Goal: Information Seeking & Learning: Find specific fact

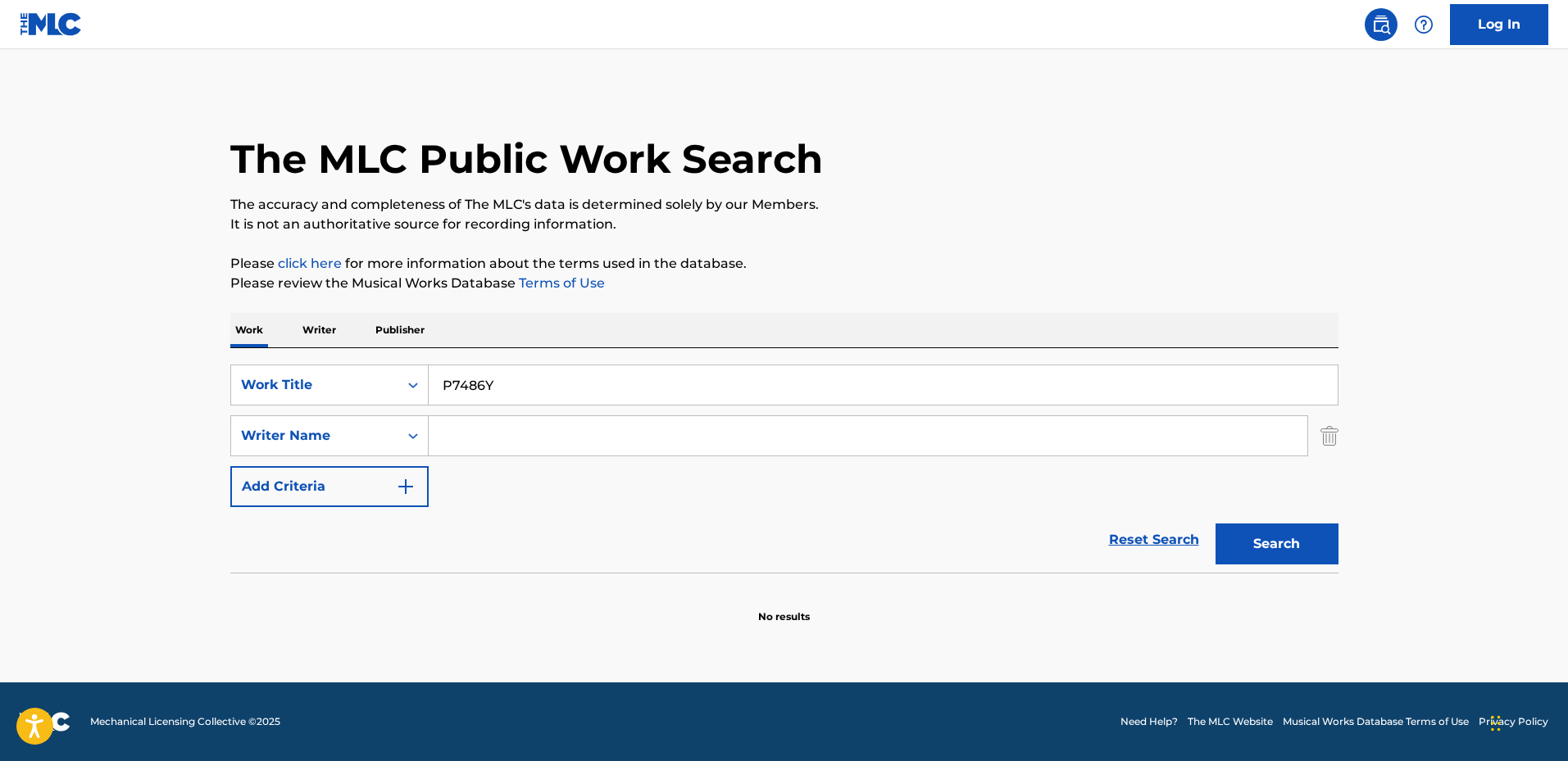
type input "P7486Y"
click at [1216, 524] on button "Search" at bounding box center [1277, 544] width 123 height 41
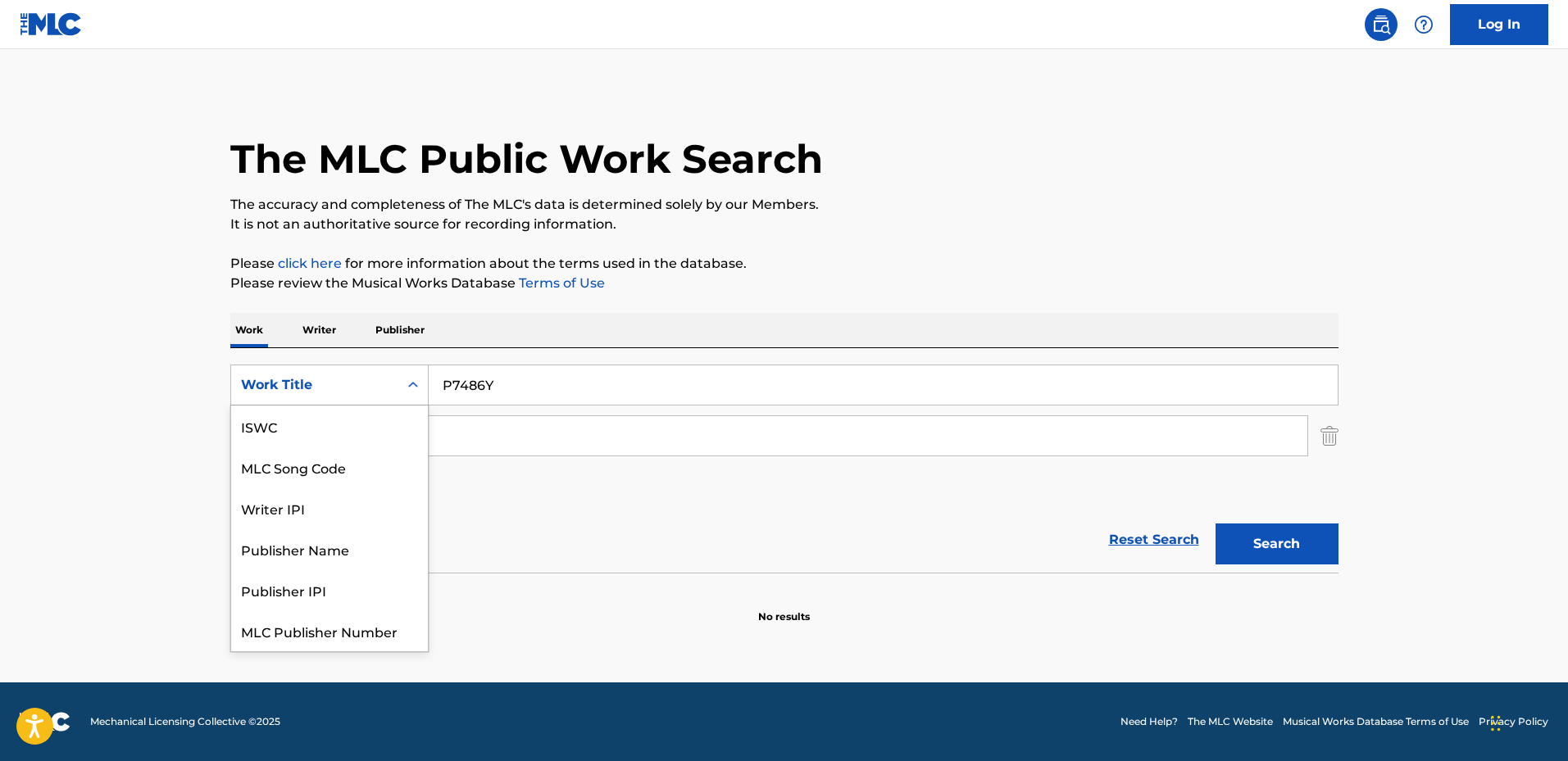
click at [300, 391] on div "Work Title" at bounding box center [314, 385] width 147 height 20
click at [331, 425] on div "MLC Song Code" at bounding box center [329, 426] width 197 height 41
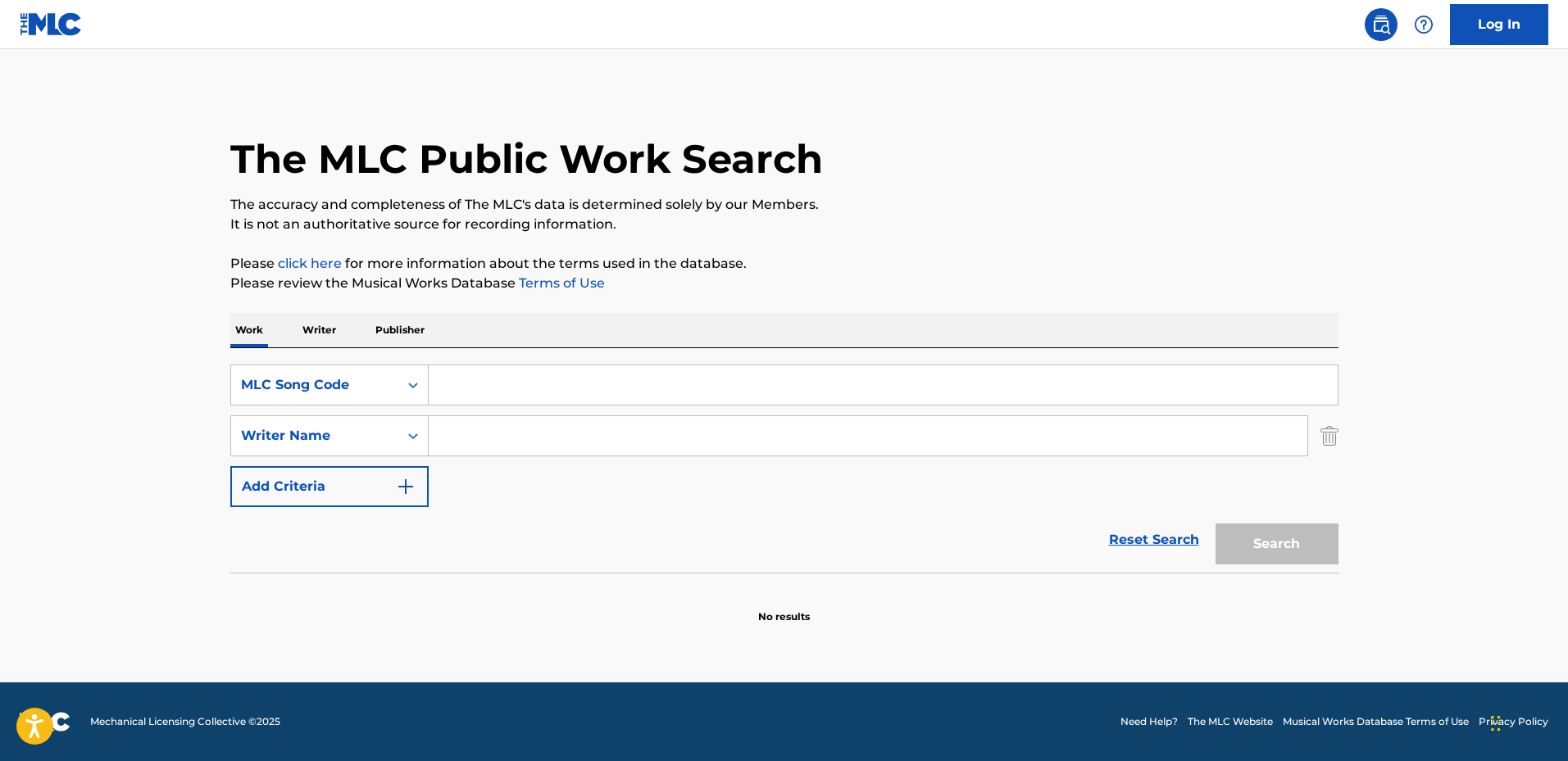
click at [479, 398] on input "Search Form" at bounding box center [883, 385] width 909 height 40
click at [485, 390] on input "Search Form" at bounding box center [883, 385] width 909 height 40
paste input "P7486Y"
type input "P7486Y"
click at [1255, 533] on button "Search" at bounding box center [1277, 544] width 123 height 41
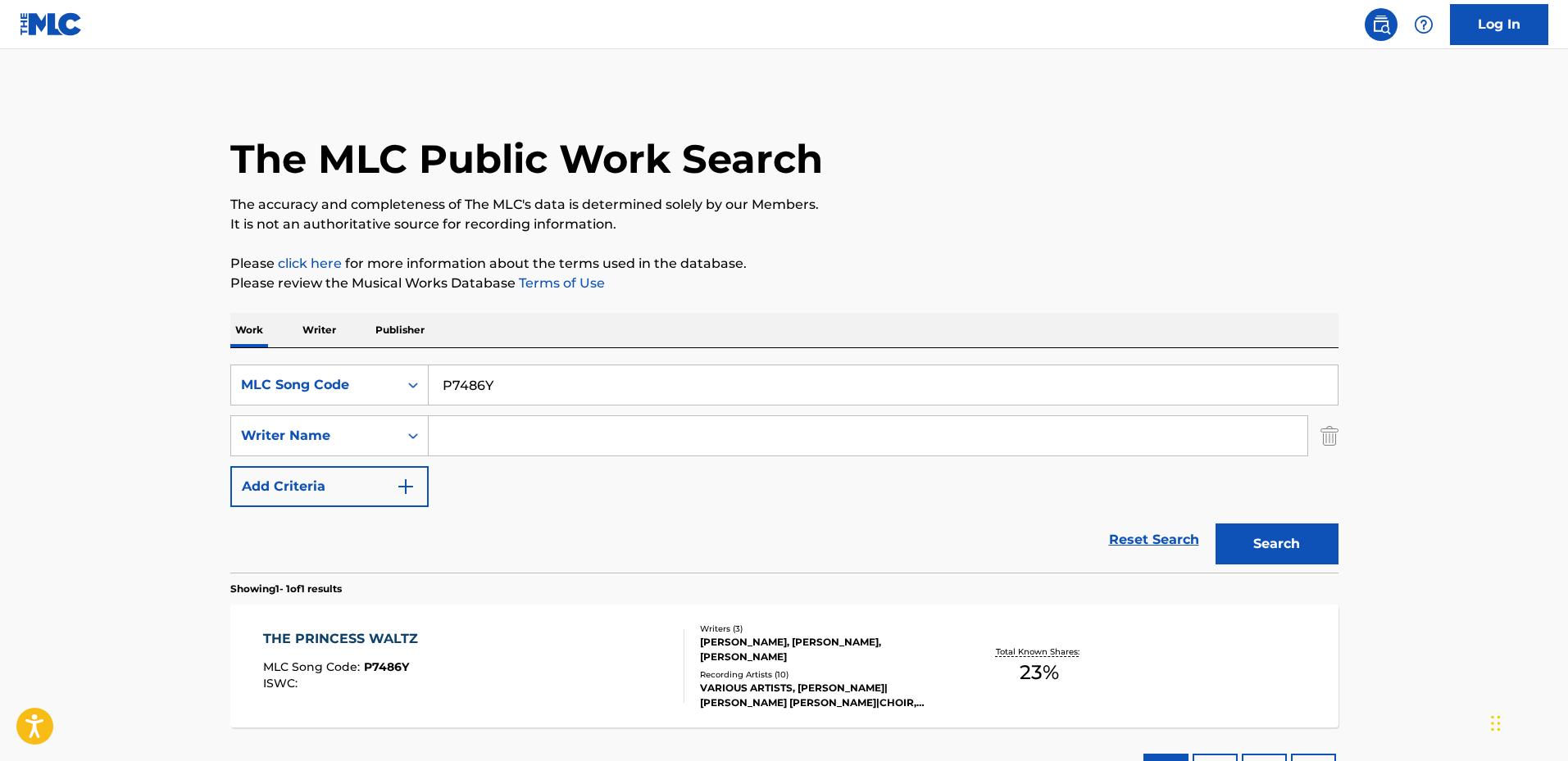
scroll to position [131, 0]
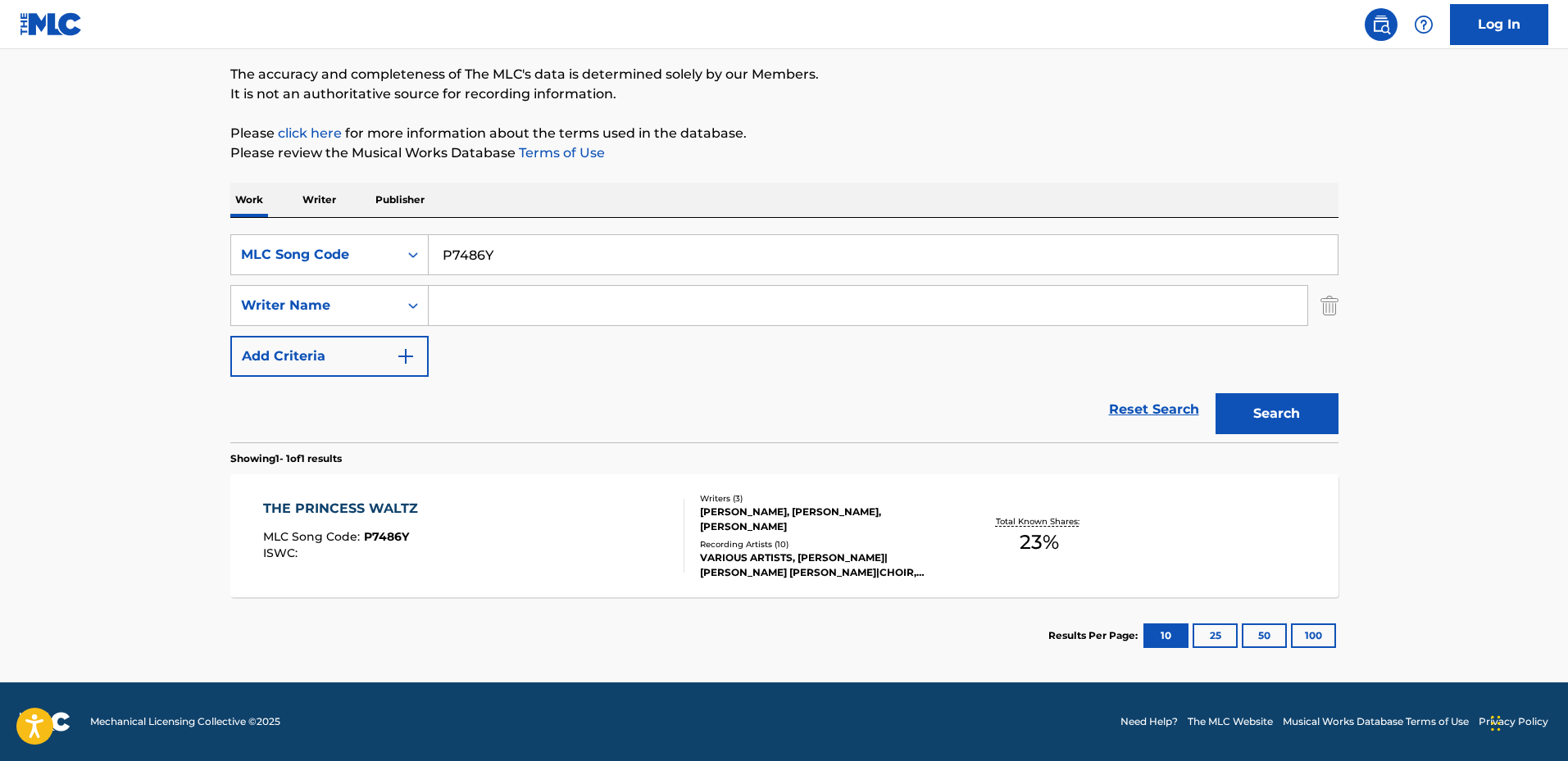
click at [754, 526] on div "[PERSON_NAME], [PERSON_NAME], [PERSON_NAME]" at bounding box center [823, 519] width 247 height 30
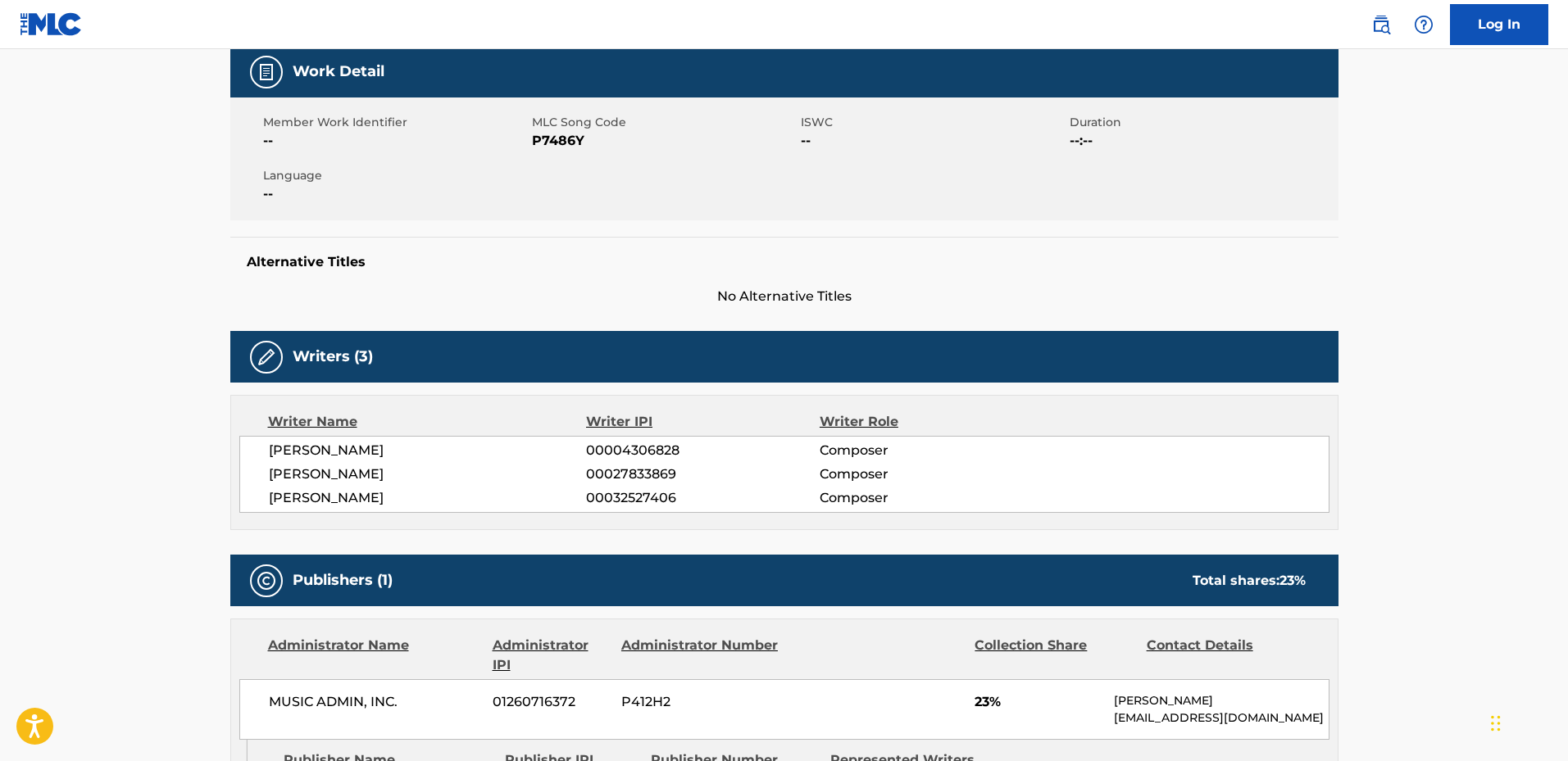
scroll to position [82, 0]
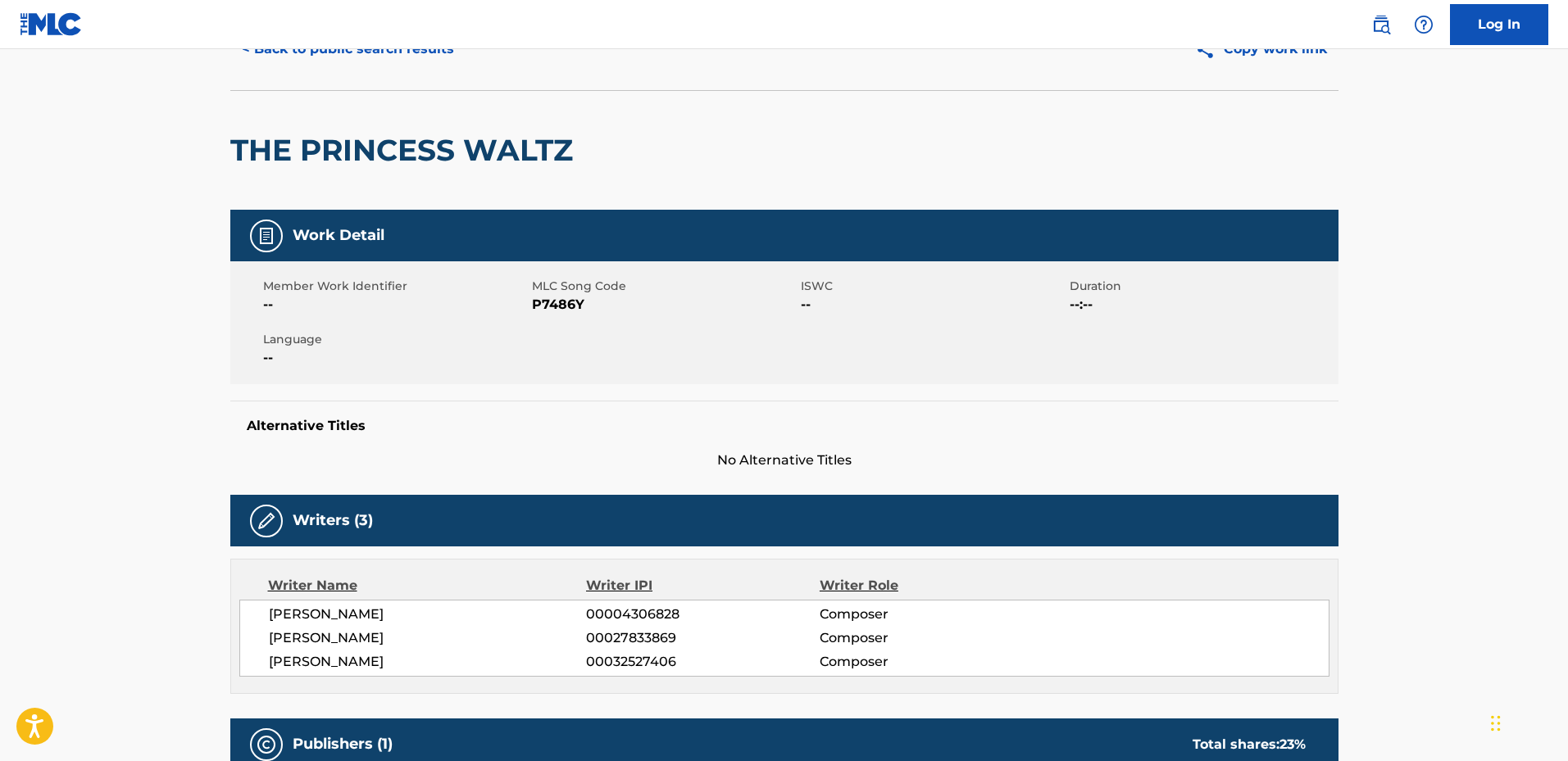
click at [519, 146] on h2 "THE PRINCESS WALTZ" at bounding box center [405, 151] width 351 height 37
click at [252, 153] on h2 "THE PRINCESS WALTZ" at bounding box center [405, 151] width 351 height 37
click at [538, 156] on h2 "THE PRINCESS WALTZ" at bounding box center [405, 151] width 351 height 37
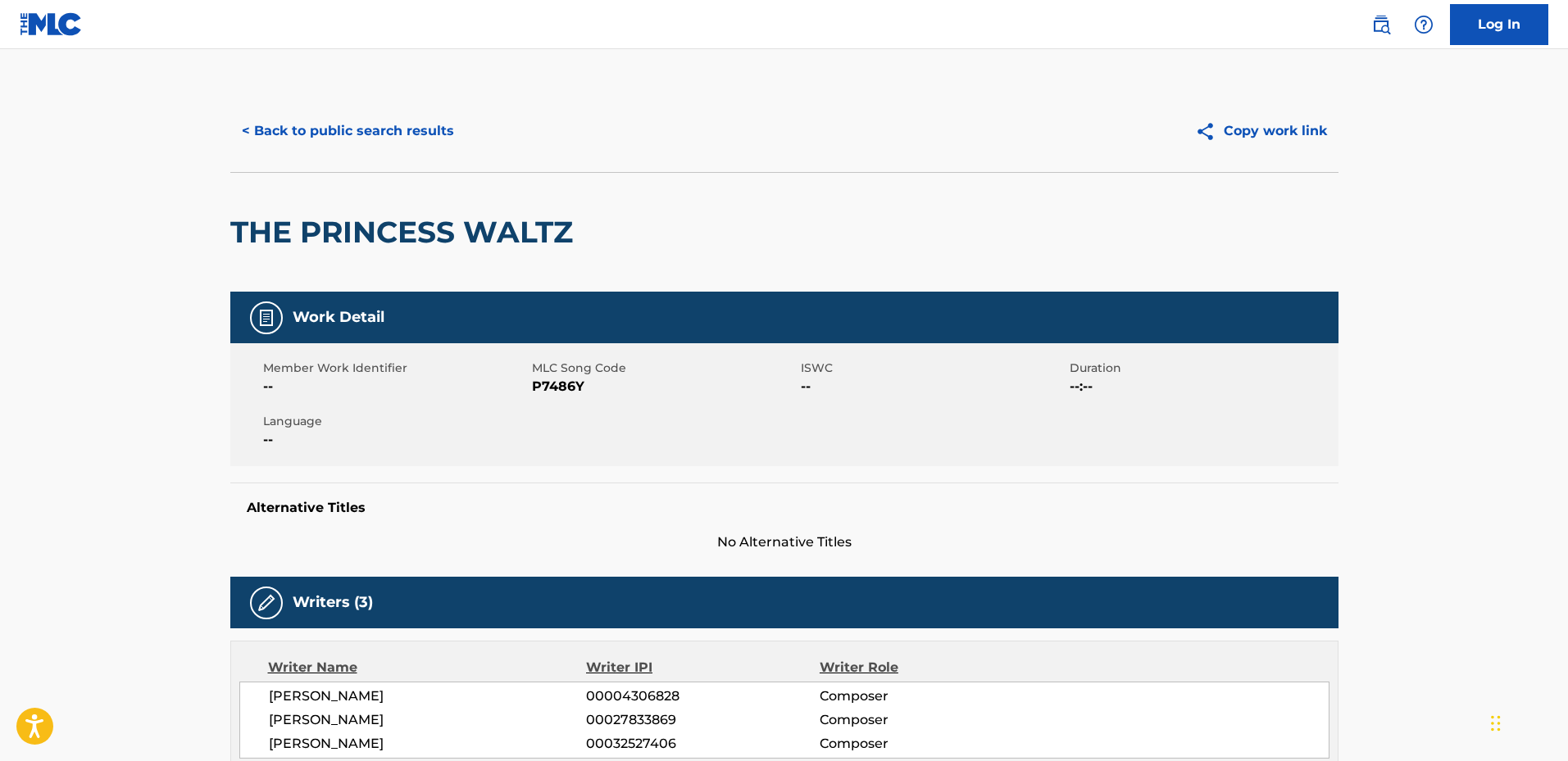
click at [304, 132] on button "< Back to public search results" at bounding box center [348, 132] width 235 height 41
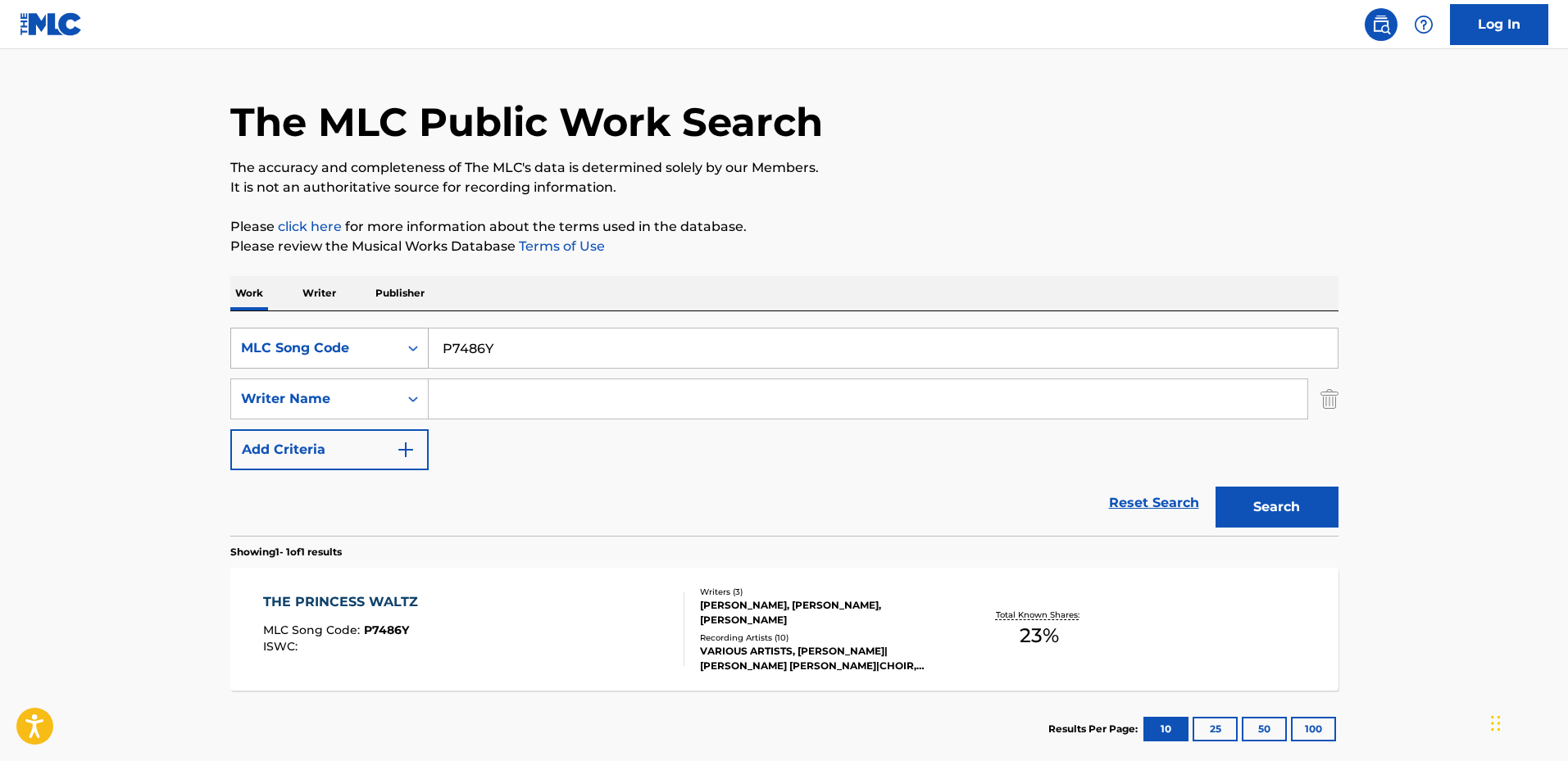
drag, startPoint x: 506, startPoint y: 343, endPoint x: 396, endPoint y: 341, distance: 110.0
click at [396, 341] on div "SearchWithCriteria00e344eb-b3a3-43d3-a6ad-711b1e1d3068 MLC Song Code P7486Y" at bounding box center [784, 348] width 1108 height 41
paste input "A0AQT"
type input "PA0AQT"
click at [1216, 486] on button "Search" at bounding box center [1277, 507] width 123 height 41
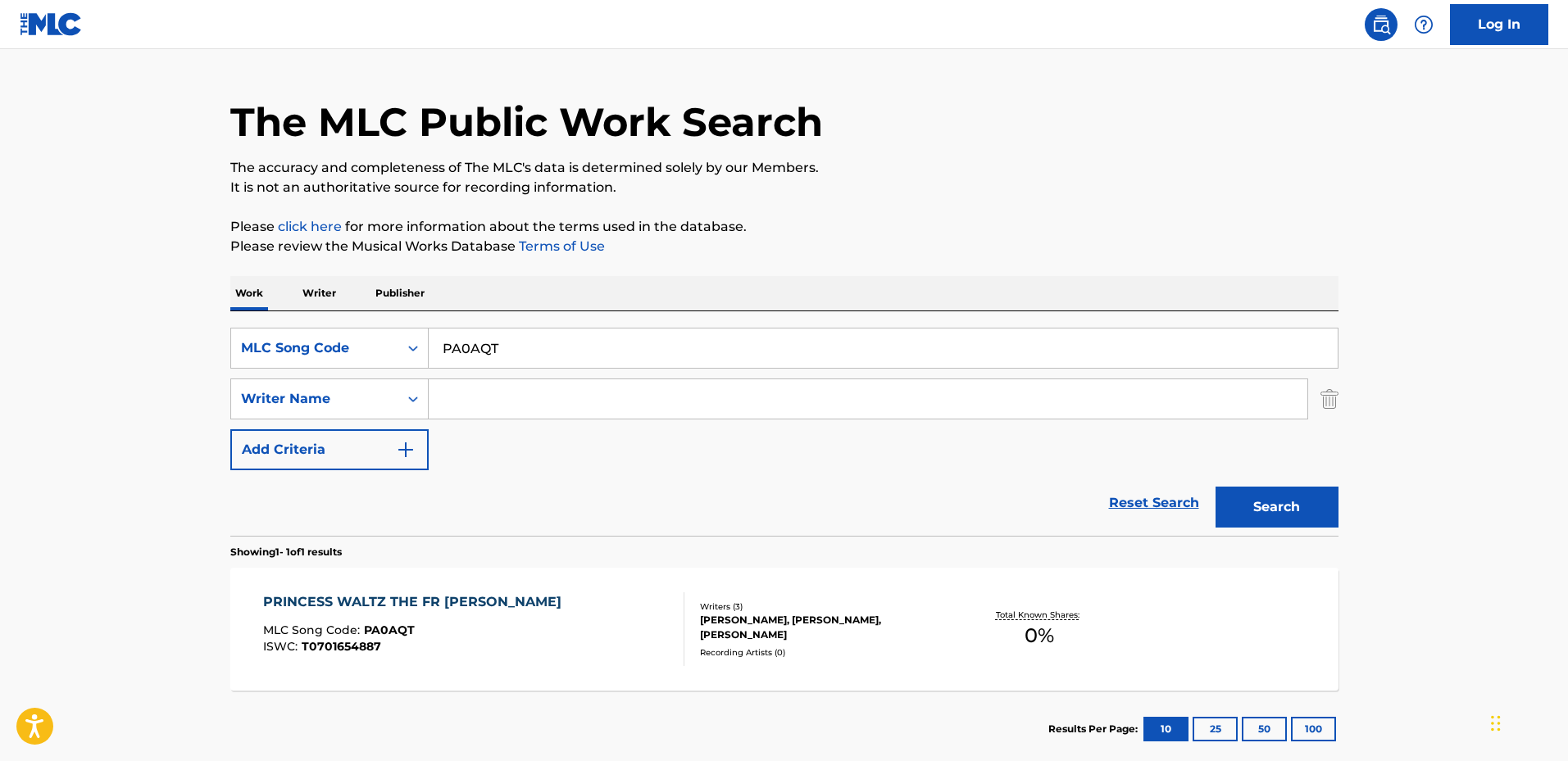
scroll to position [131, 0]
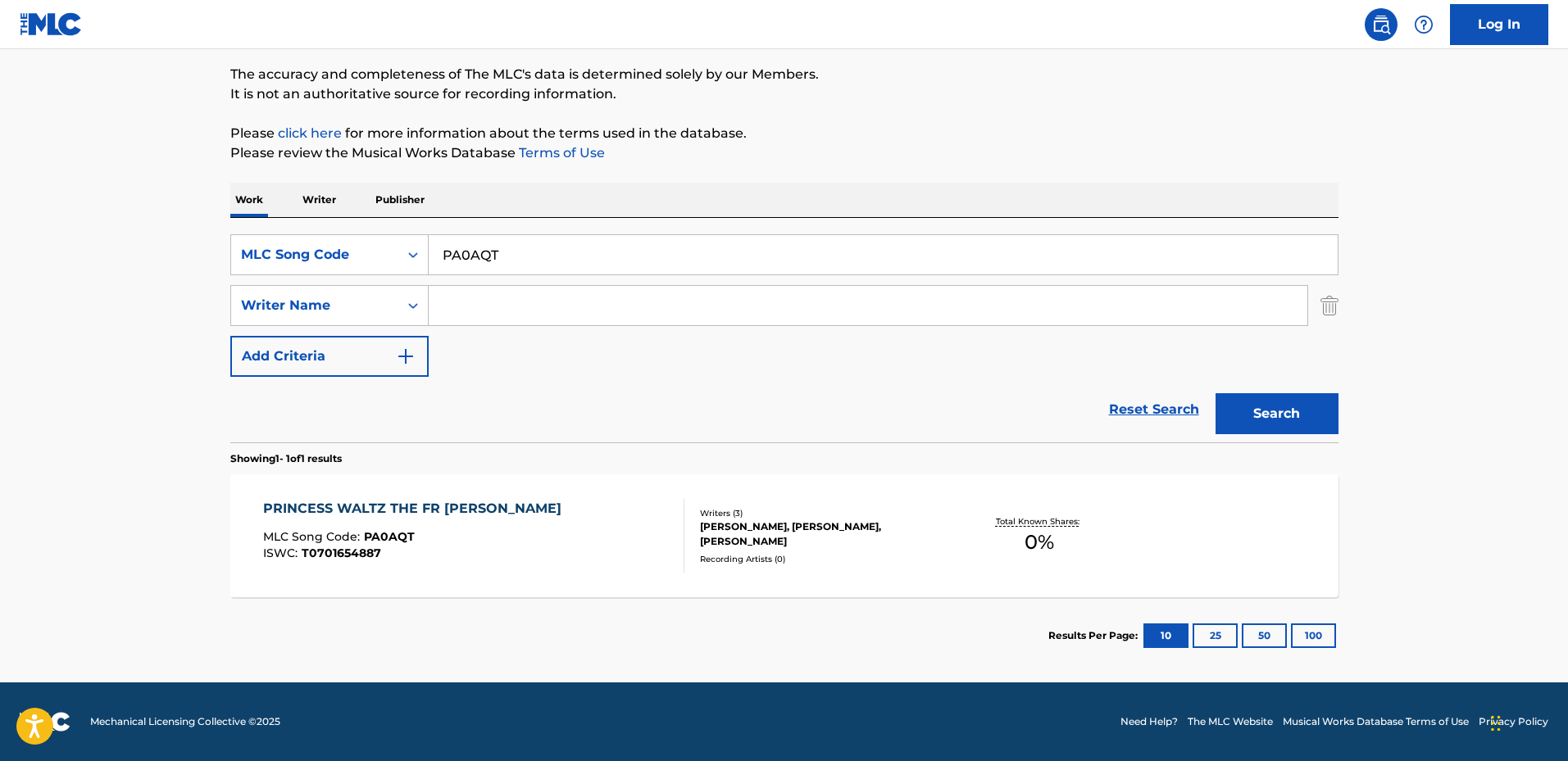
click at [614, 548] on div "PRINCESS WALTZ THE FR [PERSON_NAME] MLC Song Code : PA0AQT ISWC : T0701654887" at bounding box center [473, 535] width 421 height 74
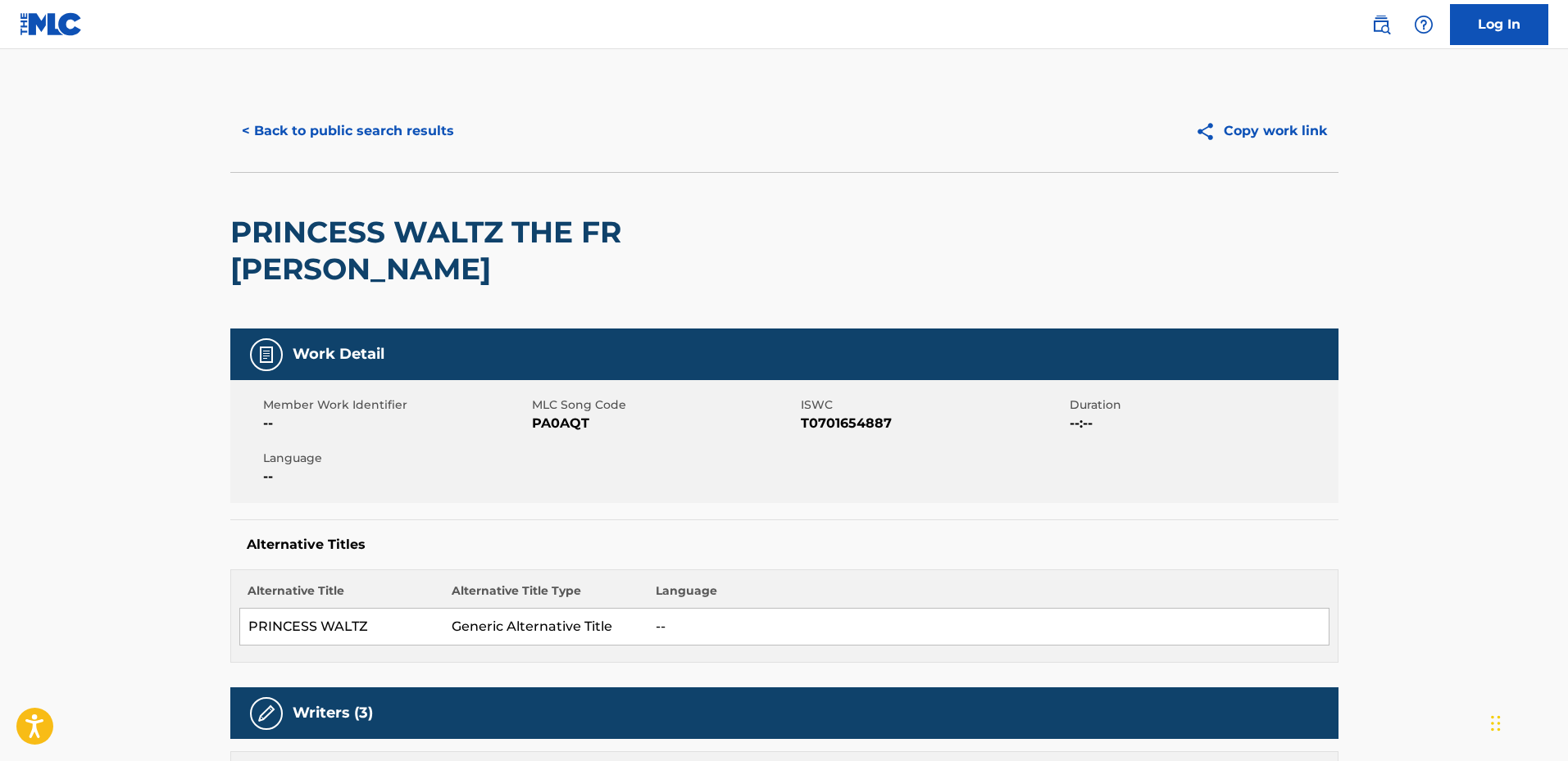
click at [316, 134] on button "< Back to public search results" at bounding box center [348, 132] width 235 height 41
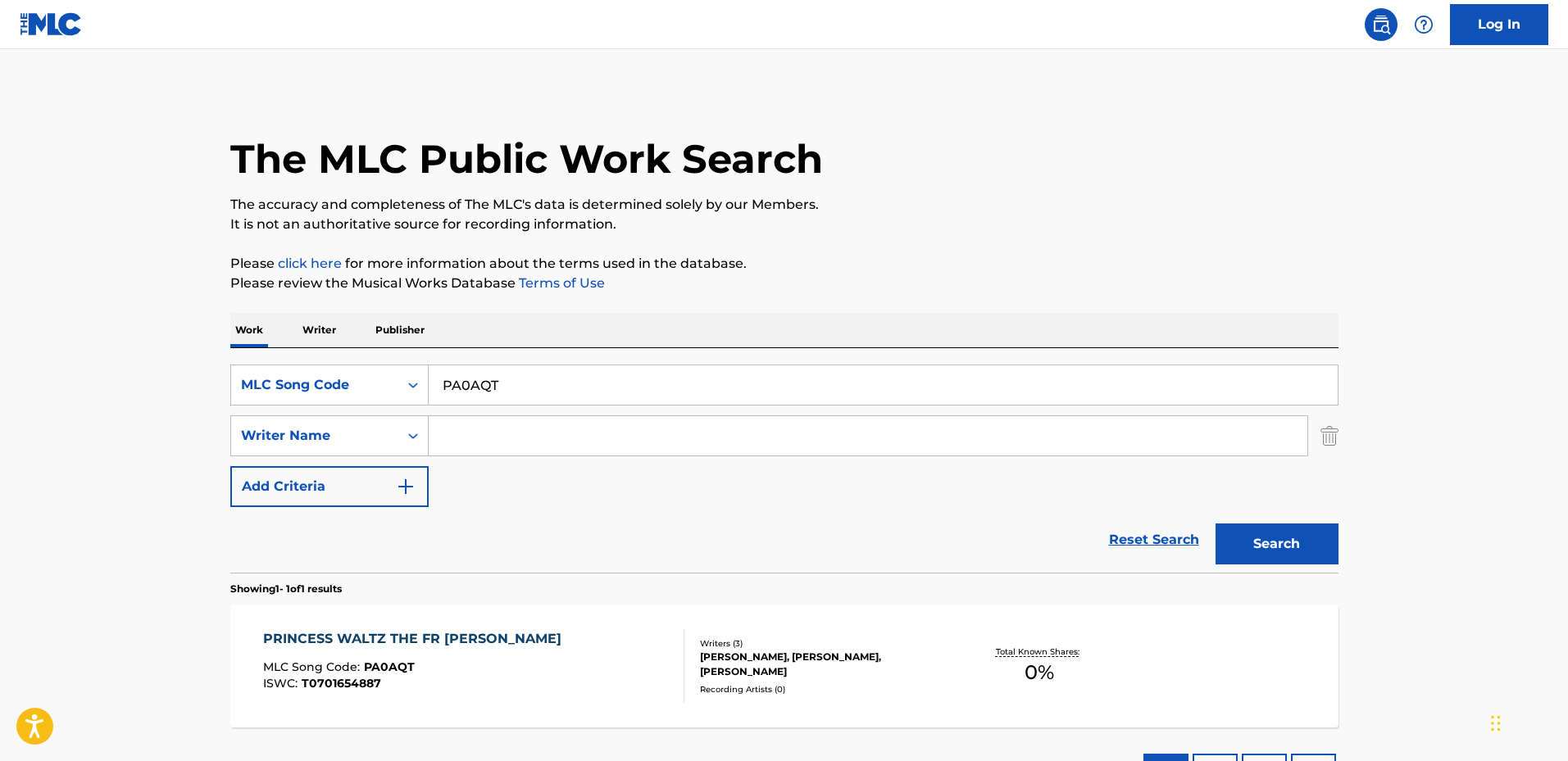
scroll to position [37, 0]
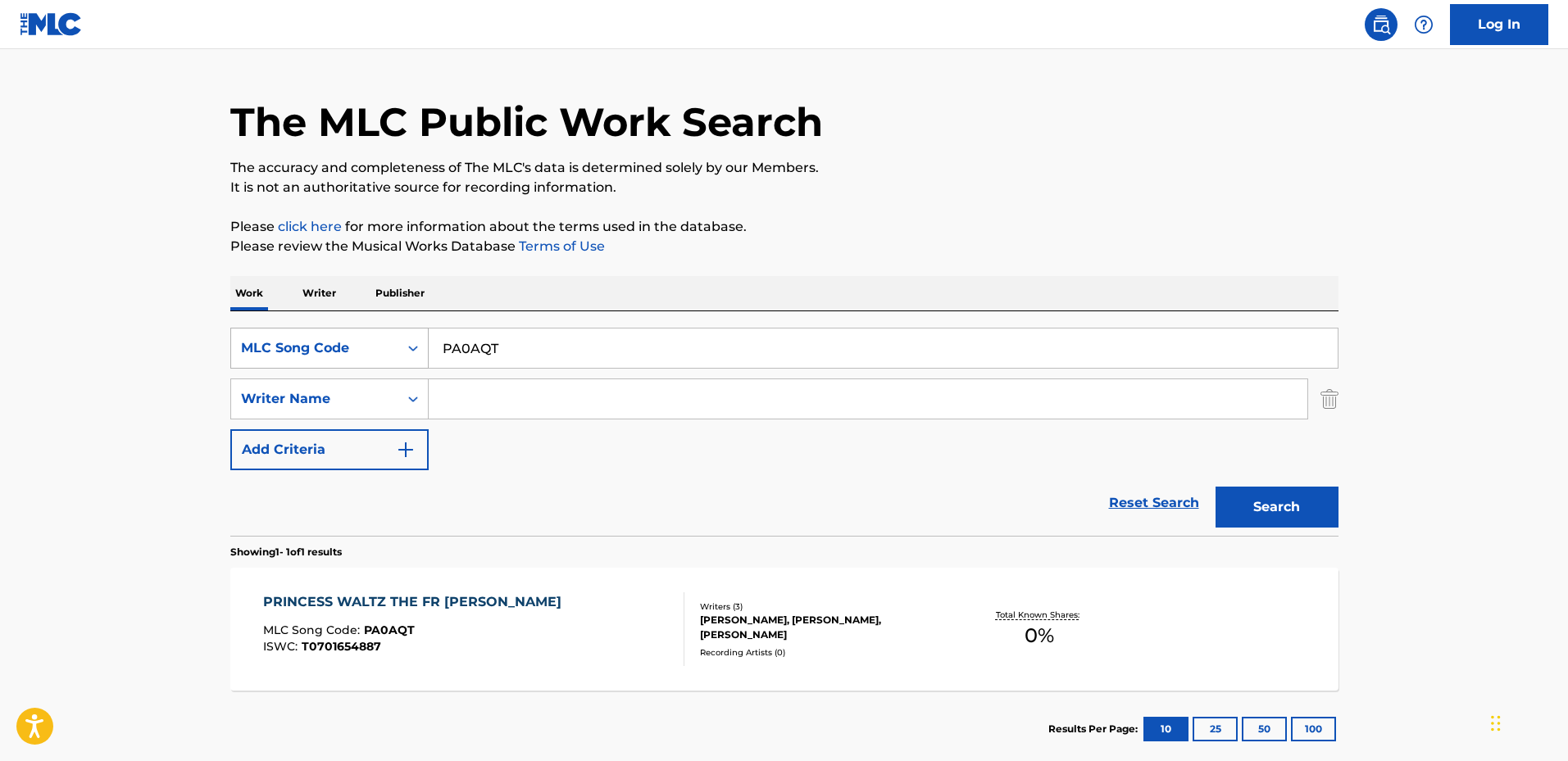
drag, startPoint x: 523, startPoint y: 353, endPoint x: 400, endPoint y: 350, distance: 123.0
click at [400, 350] on div "SearchWithCriteria00e344eb-b3a3-43d3-a6ad-711b1e1d3068 MLC Song Code PA0AQT" at bounding box center [784, 348] width 1108 height 41
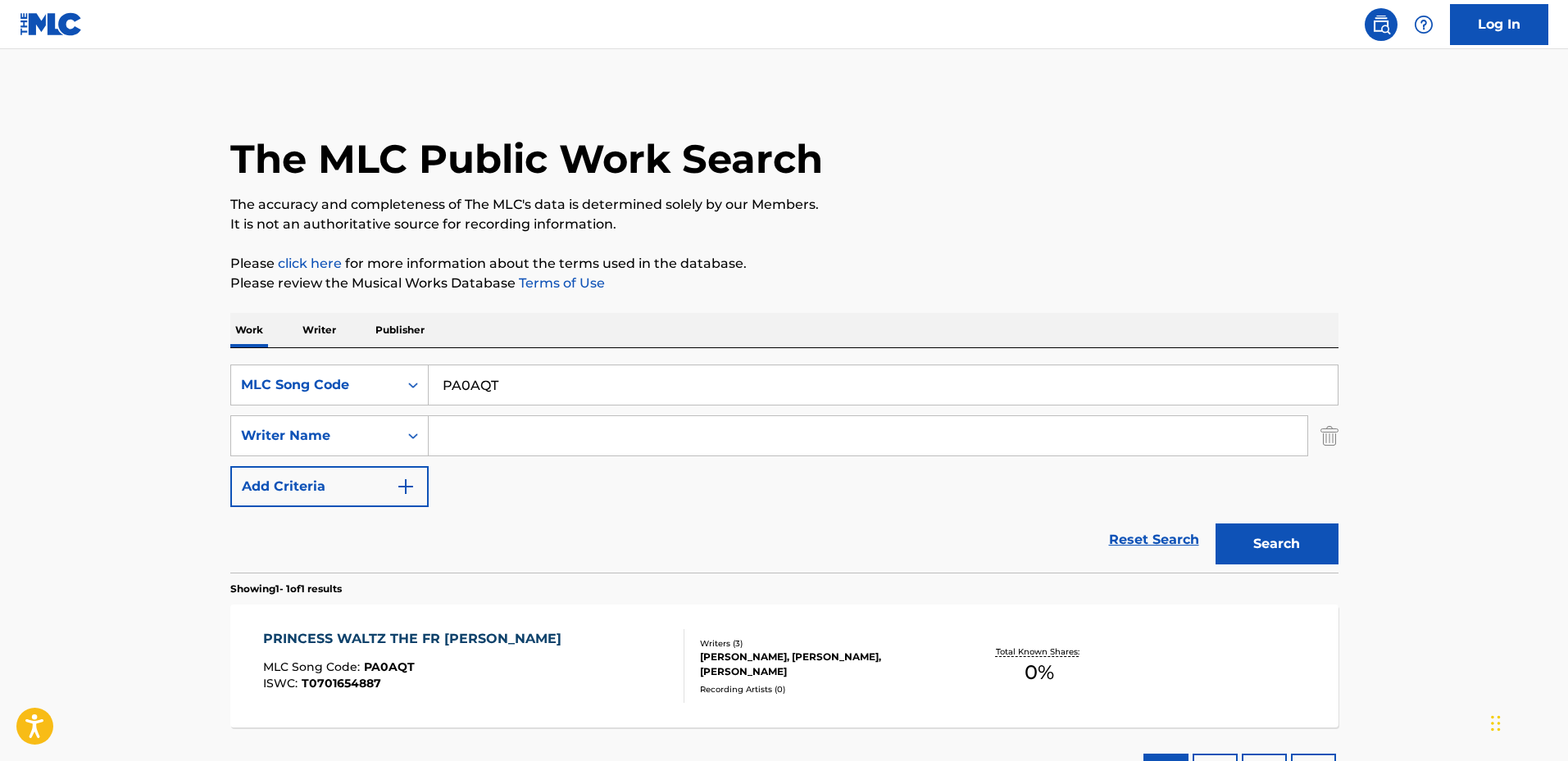
scroll to position [131, 0]
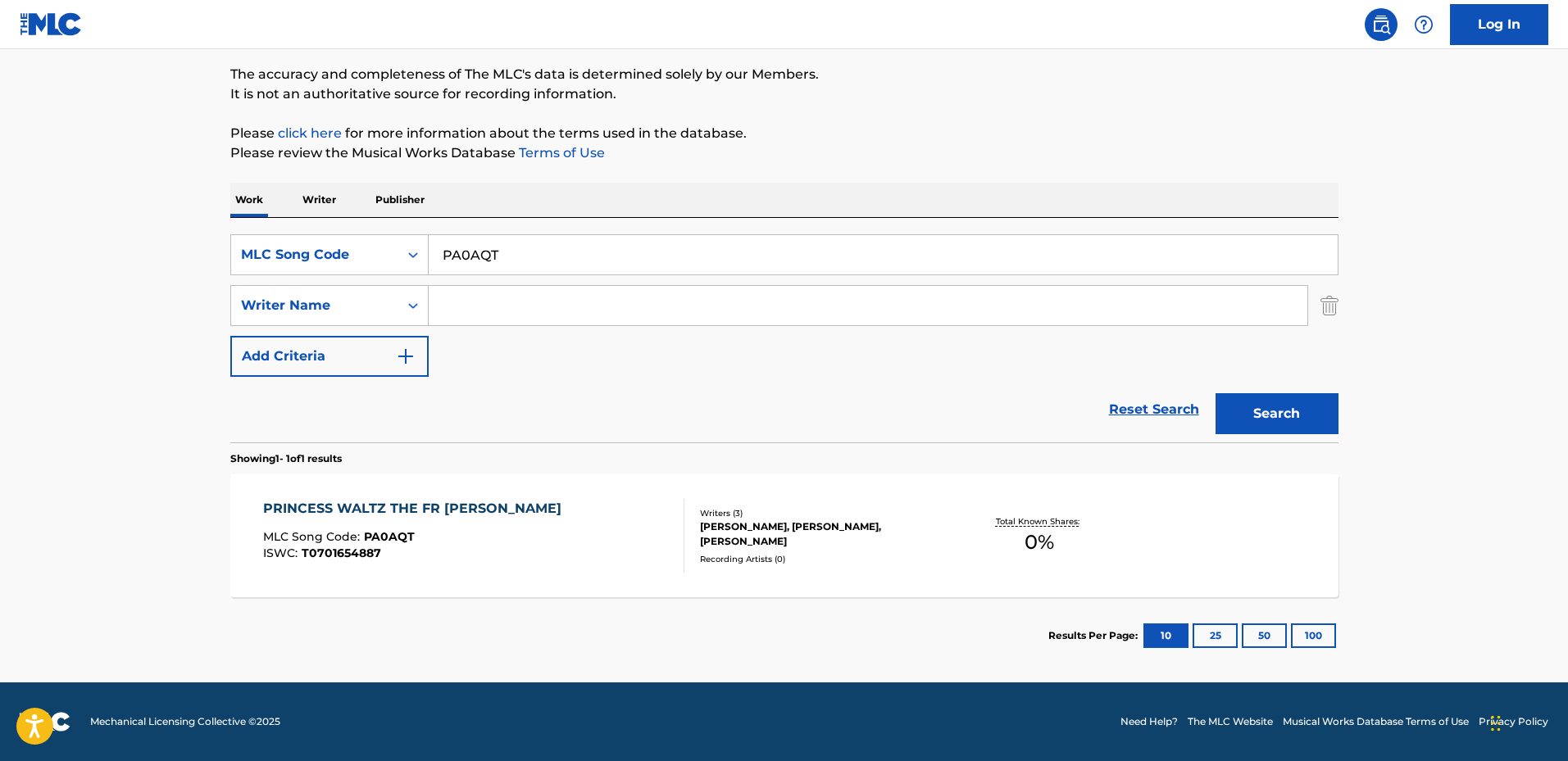
click at [548, 515] on div "PRINCESS WALTZ THE FR [PERSON_NAME] MLC Song Code : PA0AQT ISWC : T0701654887" at bounding box center [473, 535] width 421 height 74
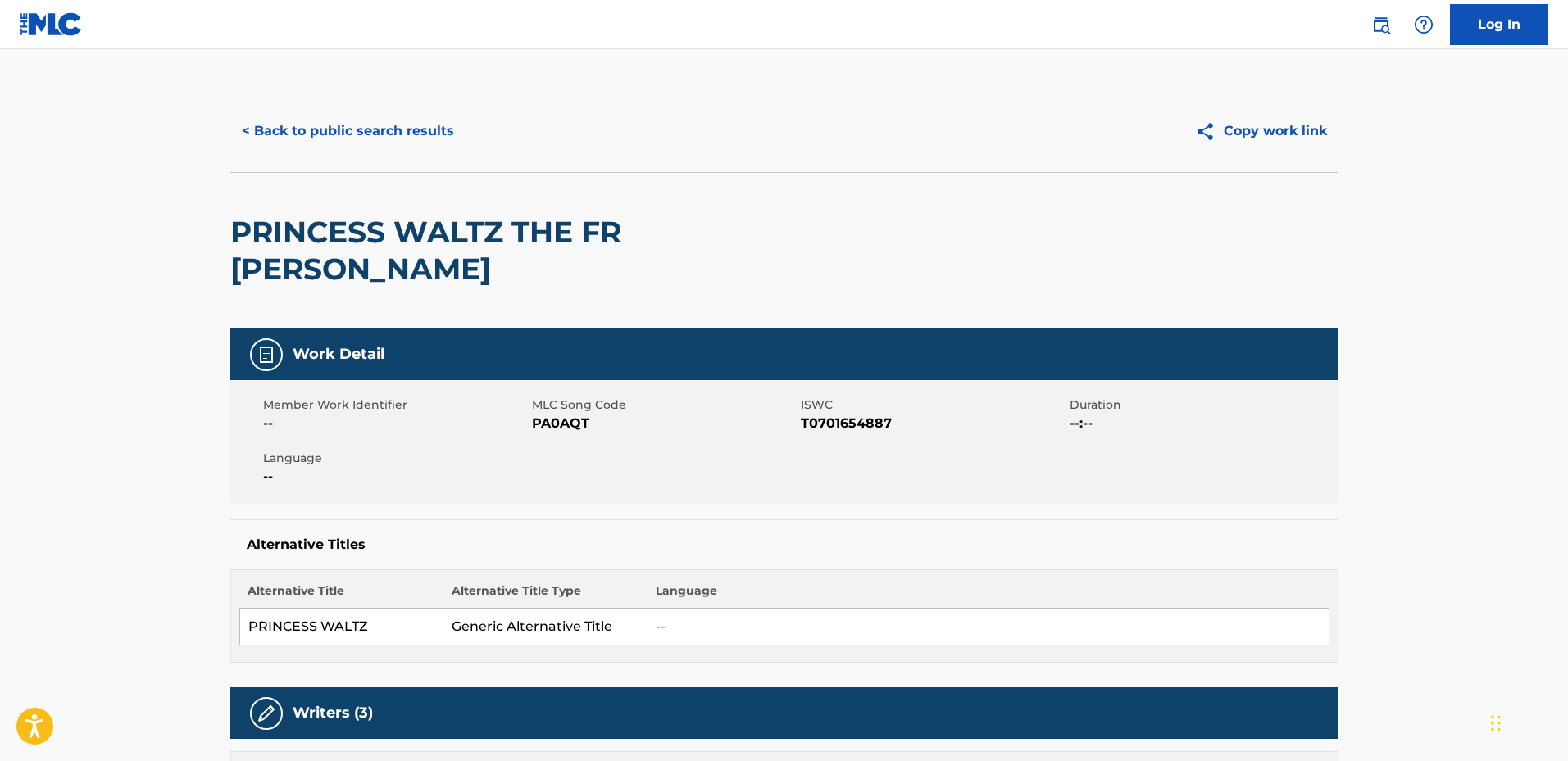
scroll to position [164, 0]
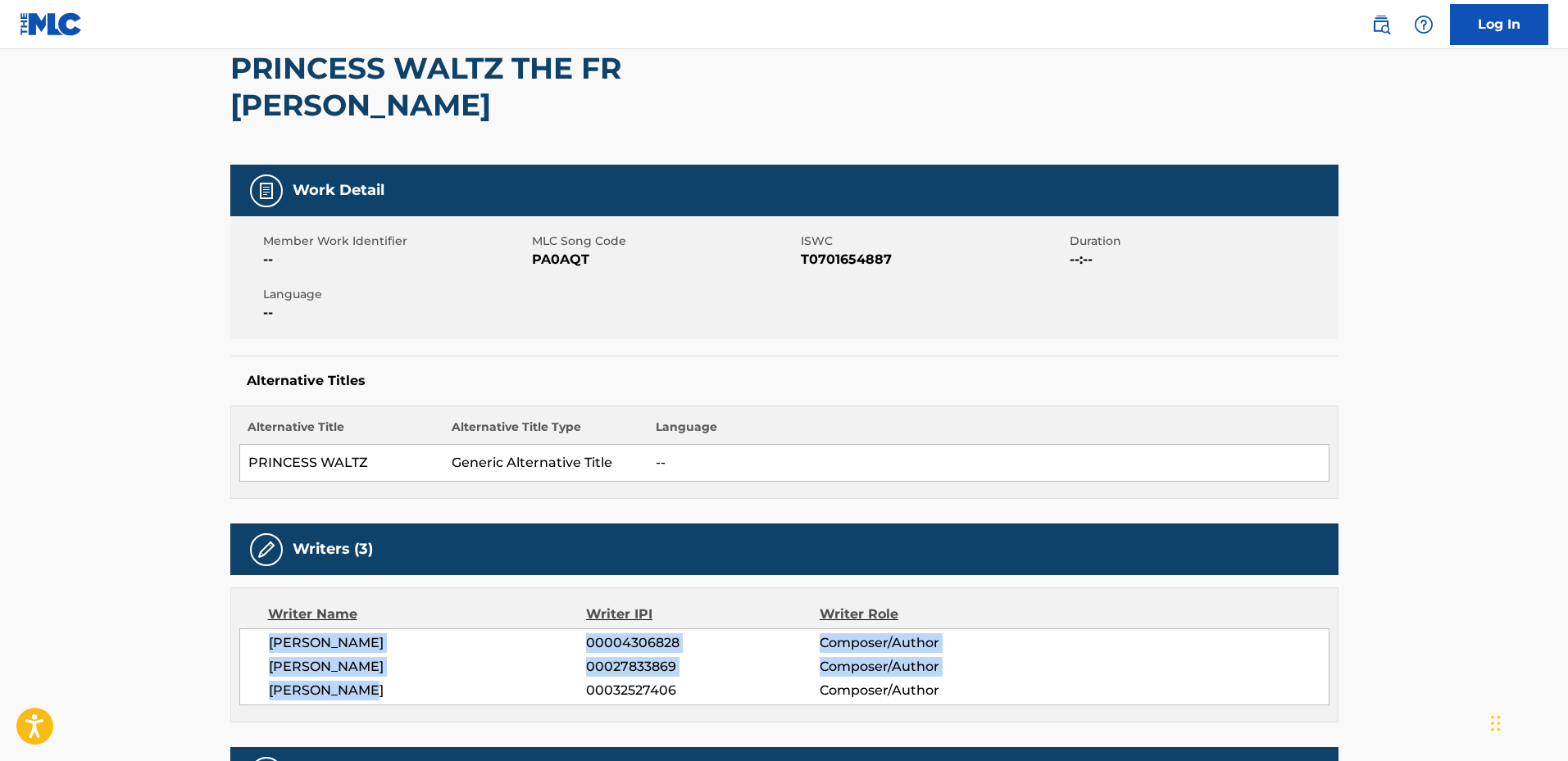
drag, startPoint x: 266, startPoint y: 602, endPoint x: 392, endPoint y: 646, distance: 133.5
click at [381, 646] on div "[PERSON_NAME] 00004306828 Composer/Author [PERSON_NAME] 00027833869 Composer/Au…" at bounding box center [784, 667] width 1091 height 77
click at [413, 681] on span "[PERSON_NAME]" at bounding box center [428, 691] width 318 height 20
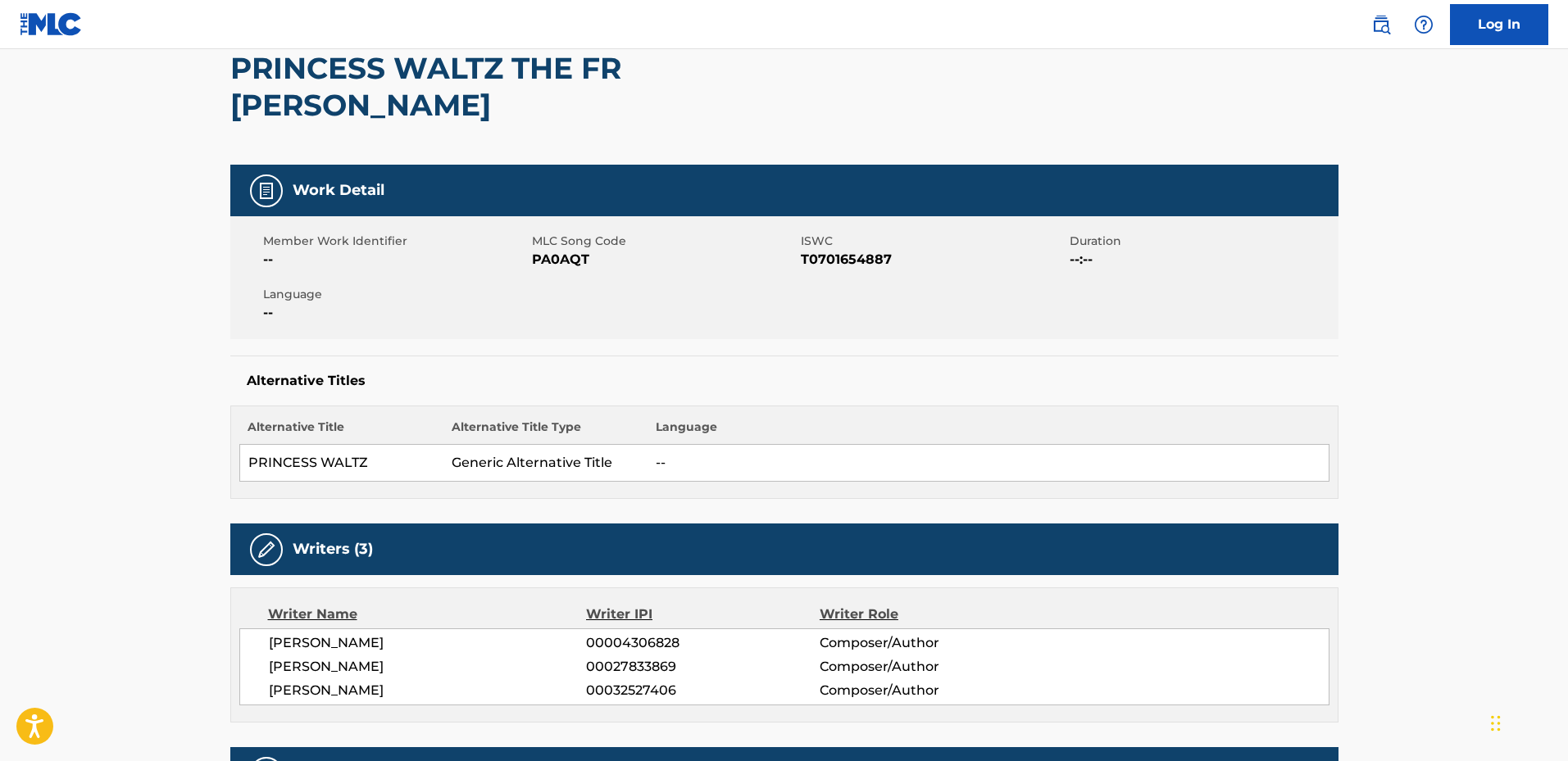
click at [314, 681] on span "[PERSON_NAME]" at bounding box center [428, 691] width 318 height 20
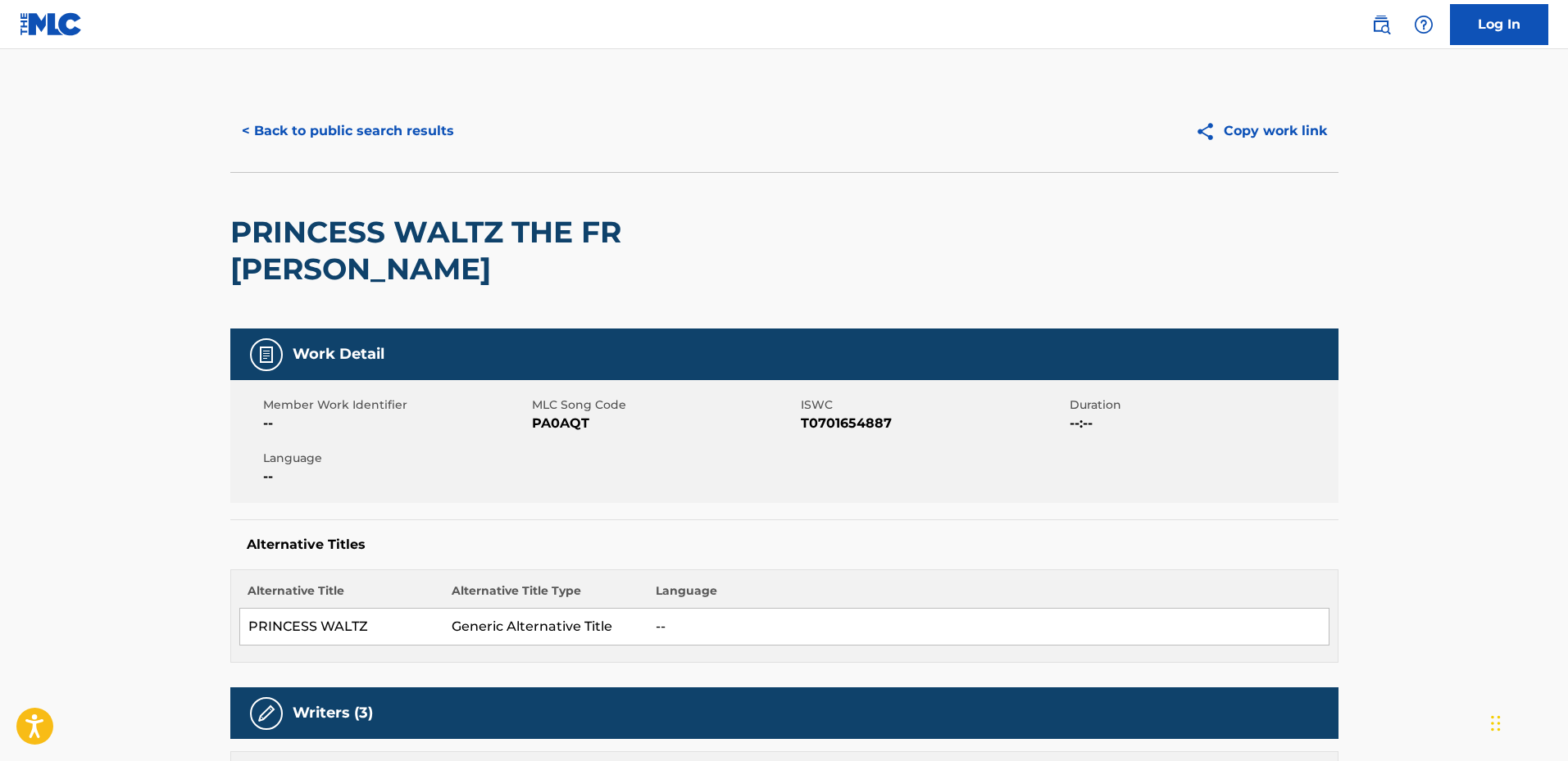
click at [300, 132] on button "< Back to public search results" at bounding box center [348, 132] width 235 height 41
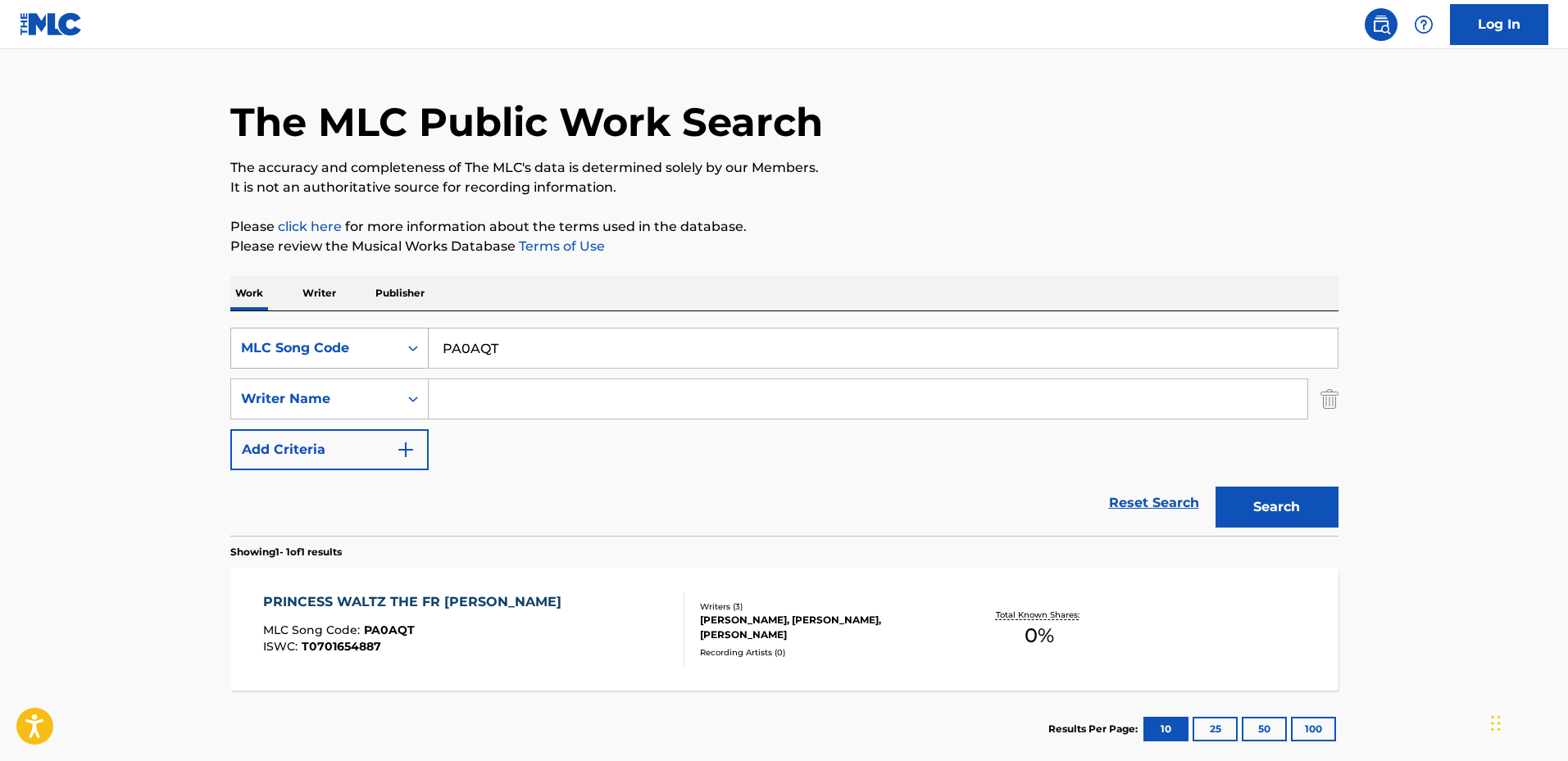
drag, startPoint x: 345, startPoint y: 357, endPoint x: 326, endPoint y: 351, distance: 19.9
click at [326, 352] on div "SearchWithCriteria00e344eb-b3a3-43d3-a6ad-711b1e1d3068 MLC Song Code PA0AQT" at bounding box center [784, 348] width 1108 height 41
paste input "7486Y"
type input "P7486Y"
click at [1216, 486] on button "Search" at bounding box center [1277, 507] width 123 height 41
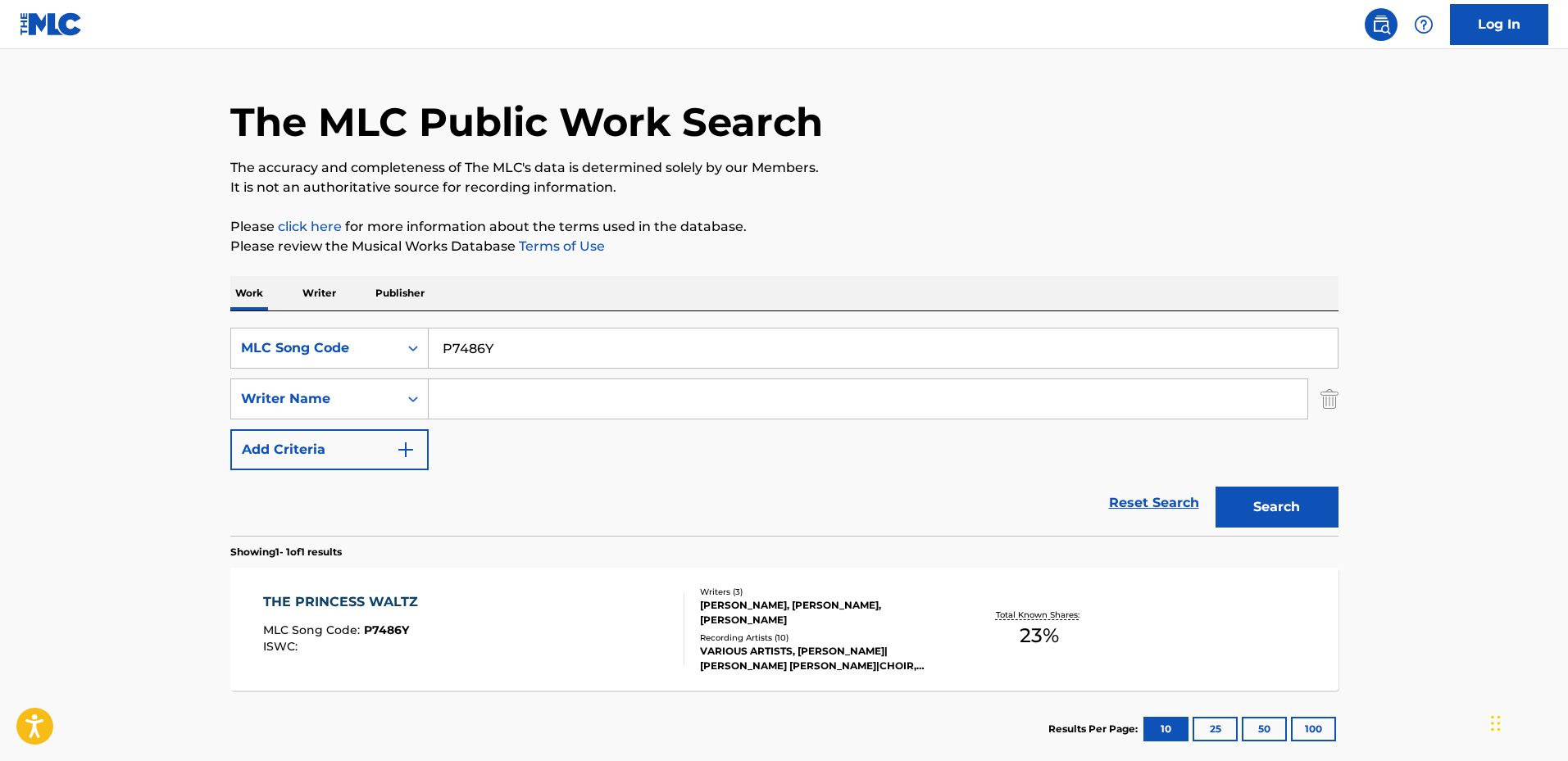
scroll to position [119, 0]
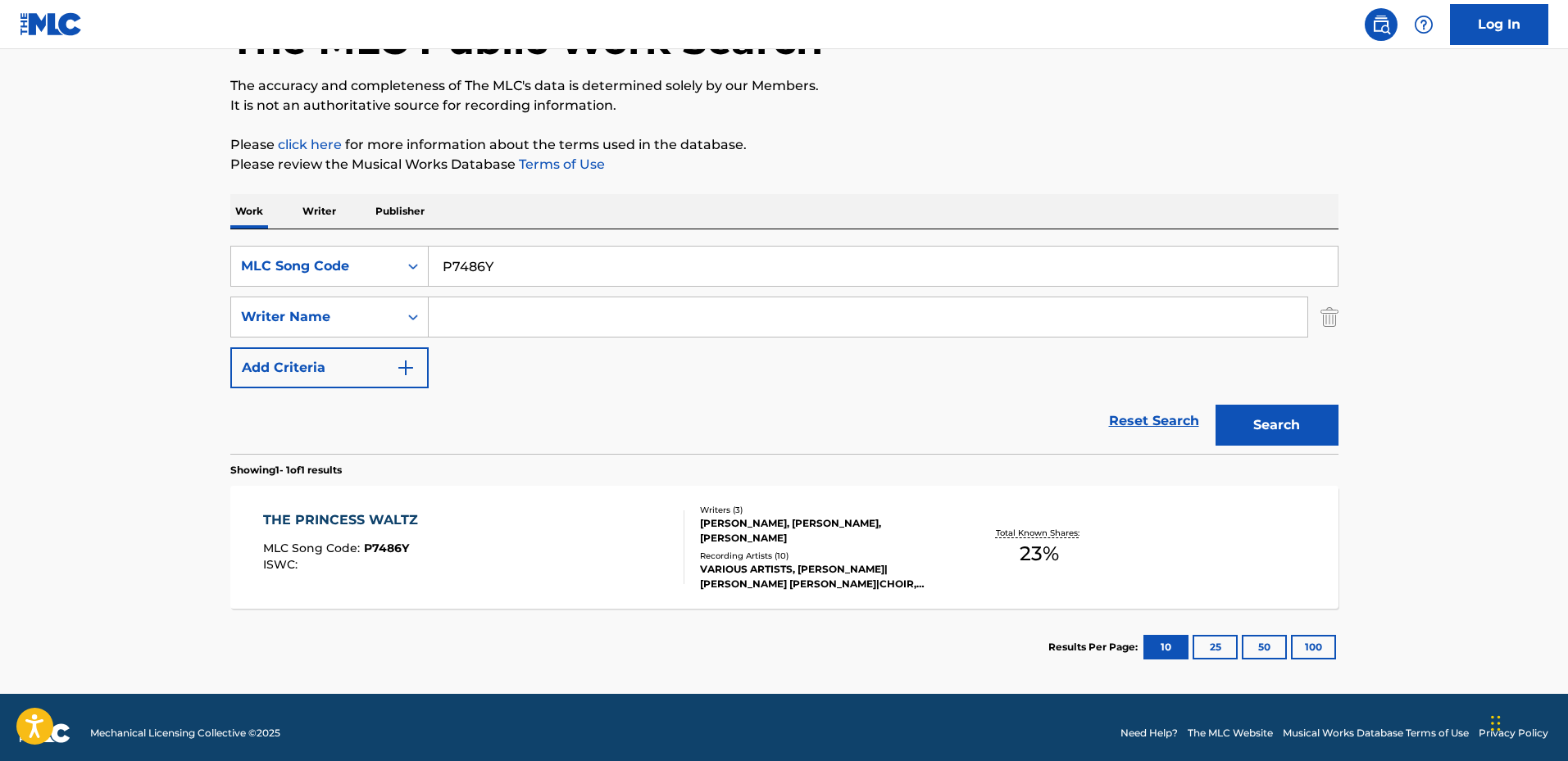
click at [459, 538] on div "THE PRINCESS WALTZ MLC Song Code : P7486Y ISWC :" at bounding box center [473, 547] width 421 height 74
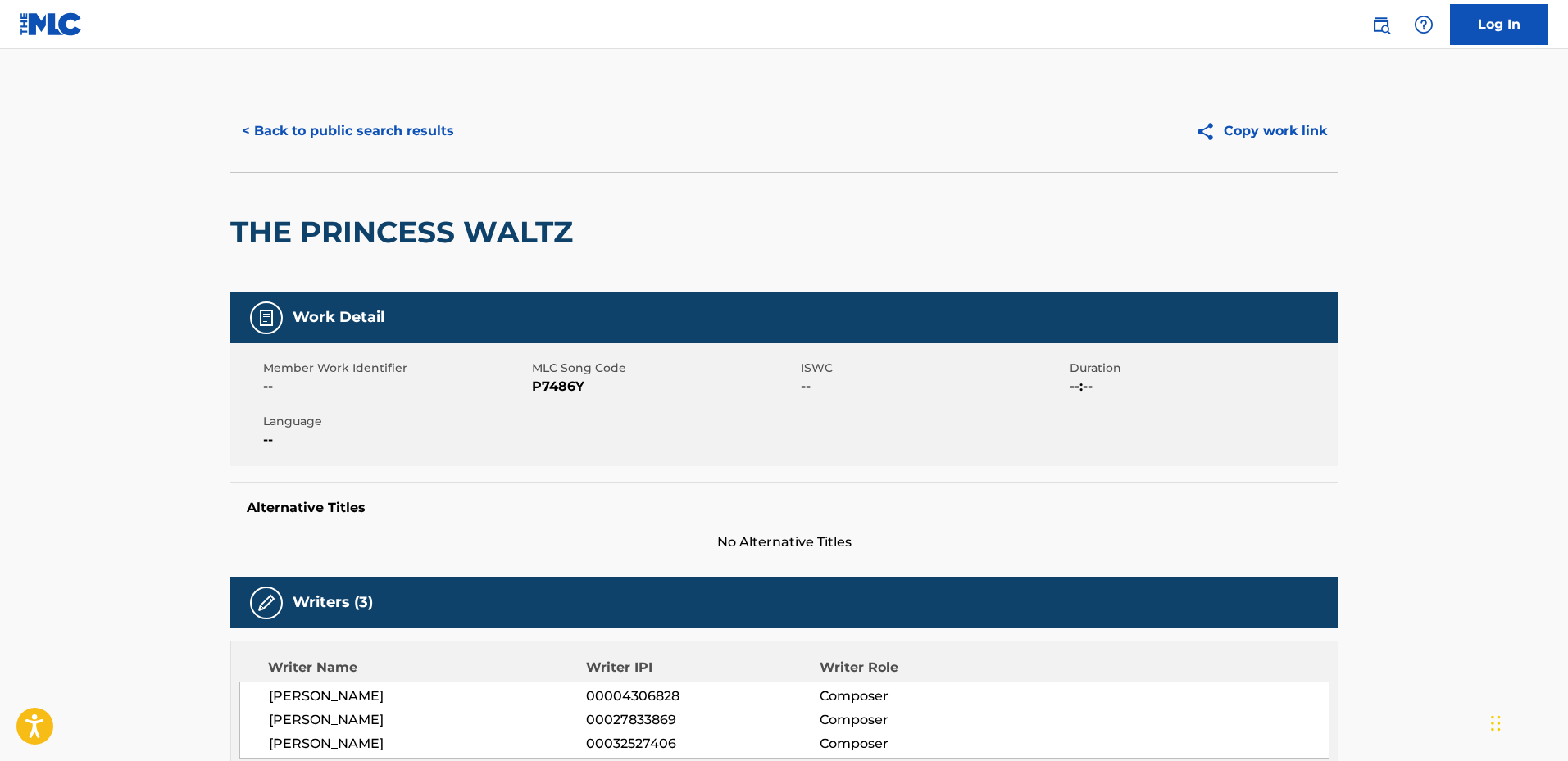
scroll to position [328, 0]
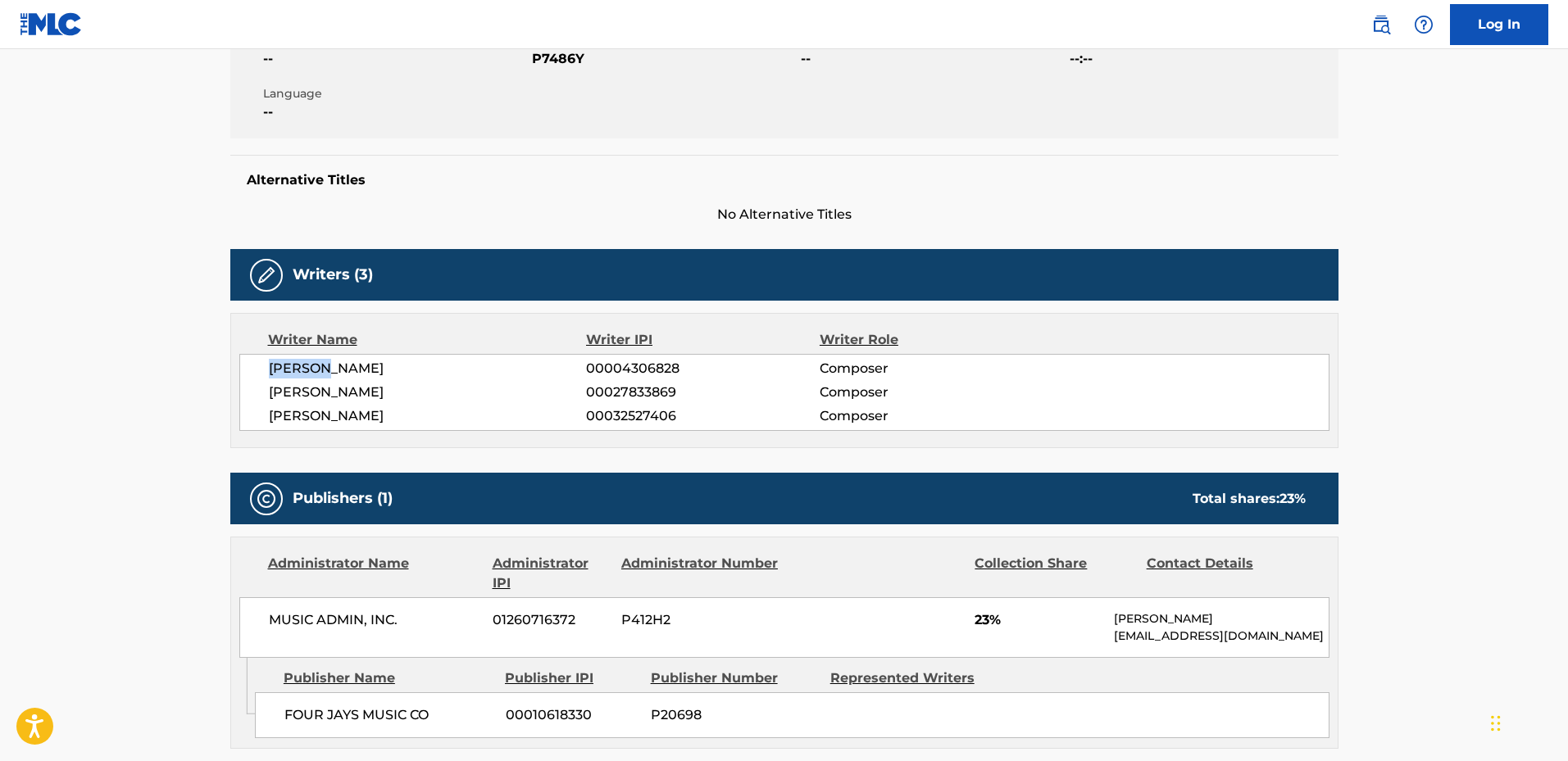
drag, startPoint x: 267, startPoint y: 367, endPoint x: 358, endPoint y: 381, distance: 92.1
click at [348, 378] on div "[PERSON_NAME] 00004306828 Composer [PERSON_NAME] 00027833869 Composer [PERSON_N…" at bounding box center [784, 392] width 1091 height 77
drag, startPoint x: 317, startPoint y: 402, endPoint x: 387, endPoint y: 404, distance: 70.0
click at [386, 404] on div "[PERSON_NAME] 00004306828 Composer [PERSON_NAME] 00027833869 Composer [PERSON_N…" at bounding box center [784, 392] width 1091 height 77
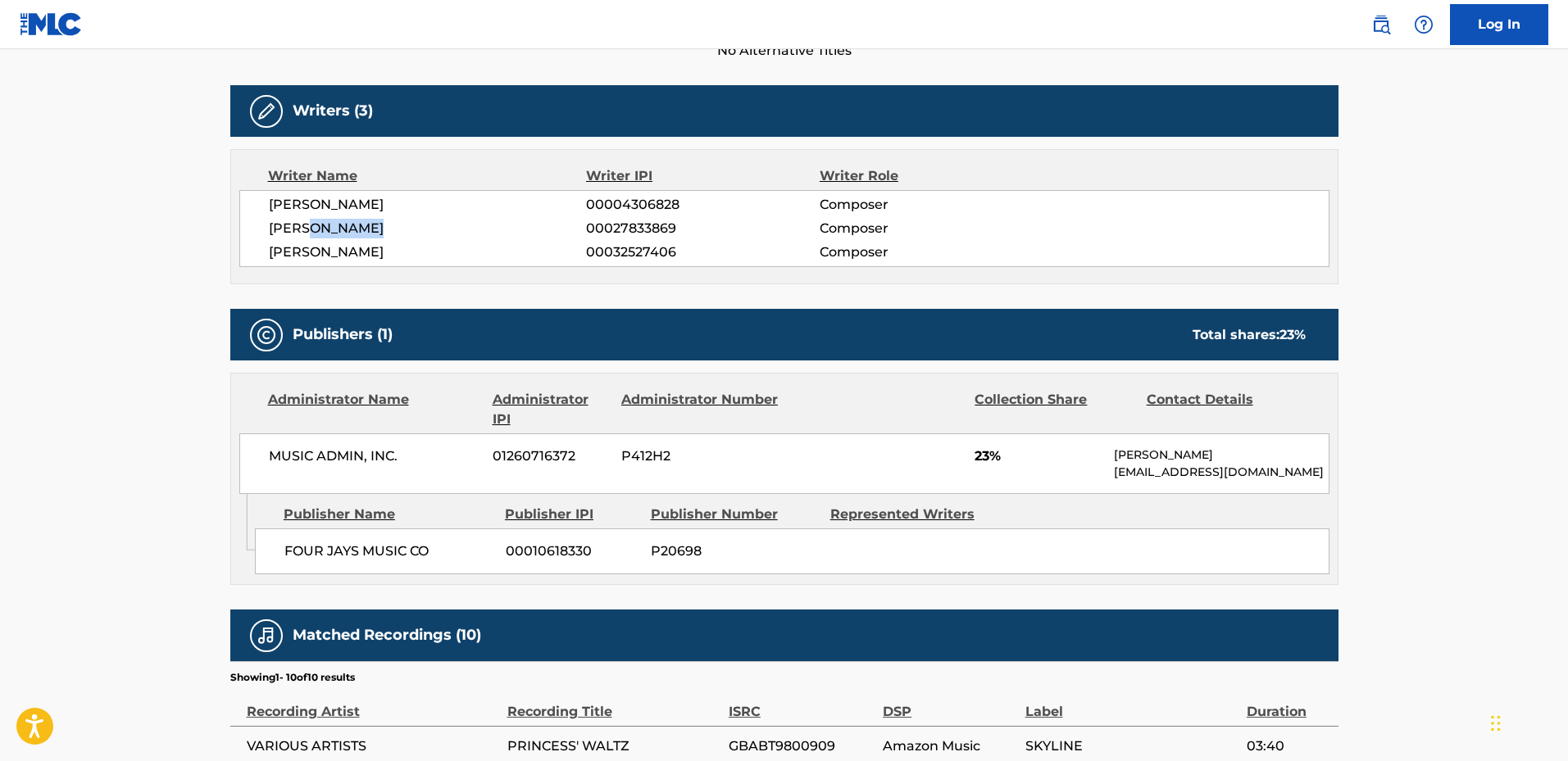
scroll to position [574, 0]
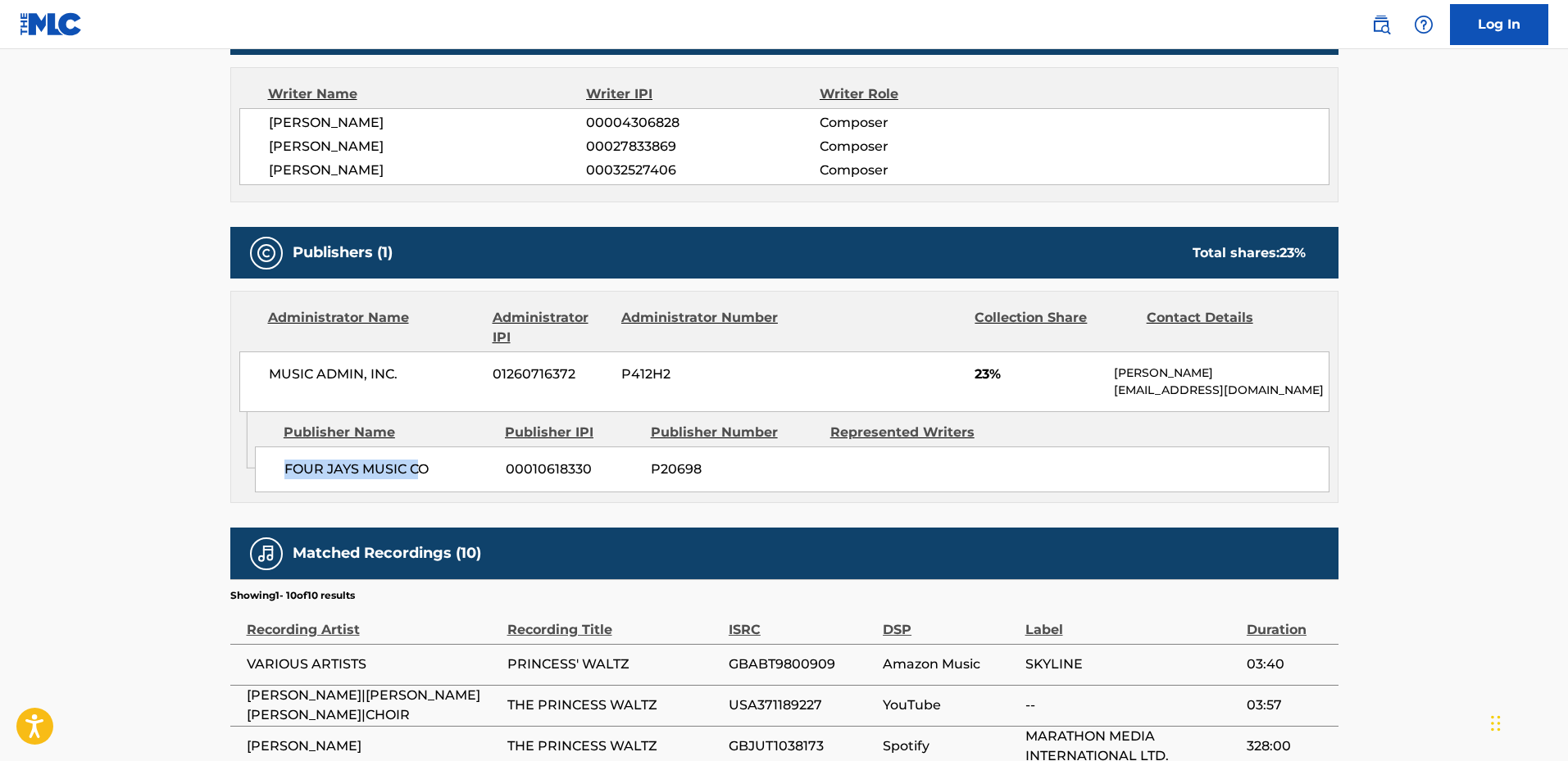
drag, startPoint x: 276, startPoint y: 471, endPoint x: 480, endPoint y: 478, distance: 204.1
click at [426, 479] on div "FOUR JAYS MUSIC CO 00010618330 P20698" at bounding box center [792, 469] width 1075 height 45
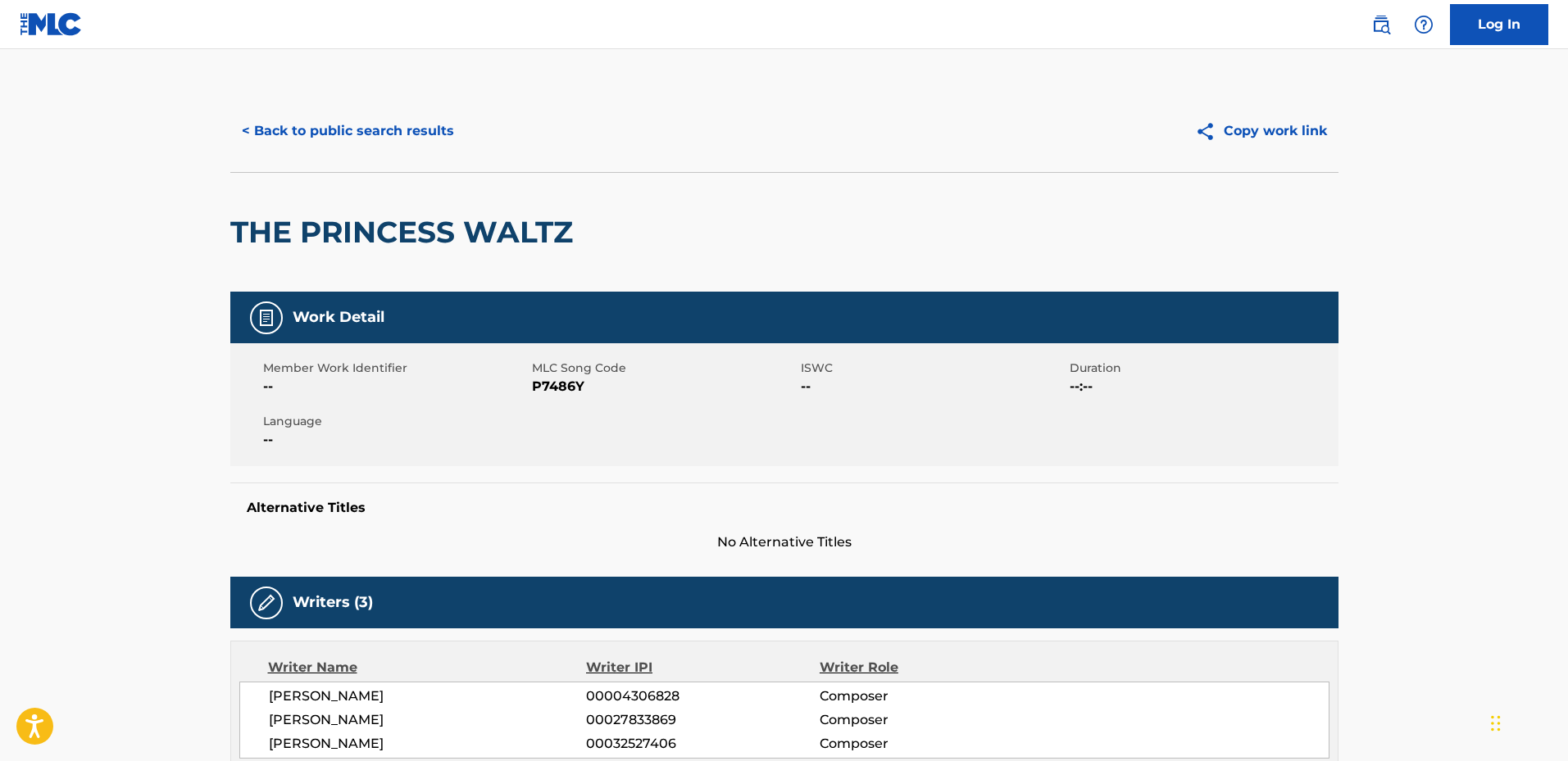
scroll to position [82, 0]
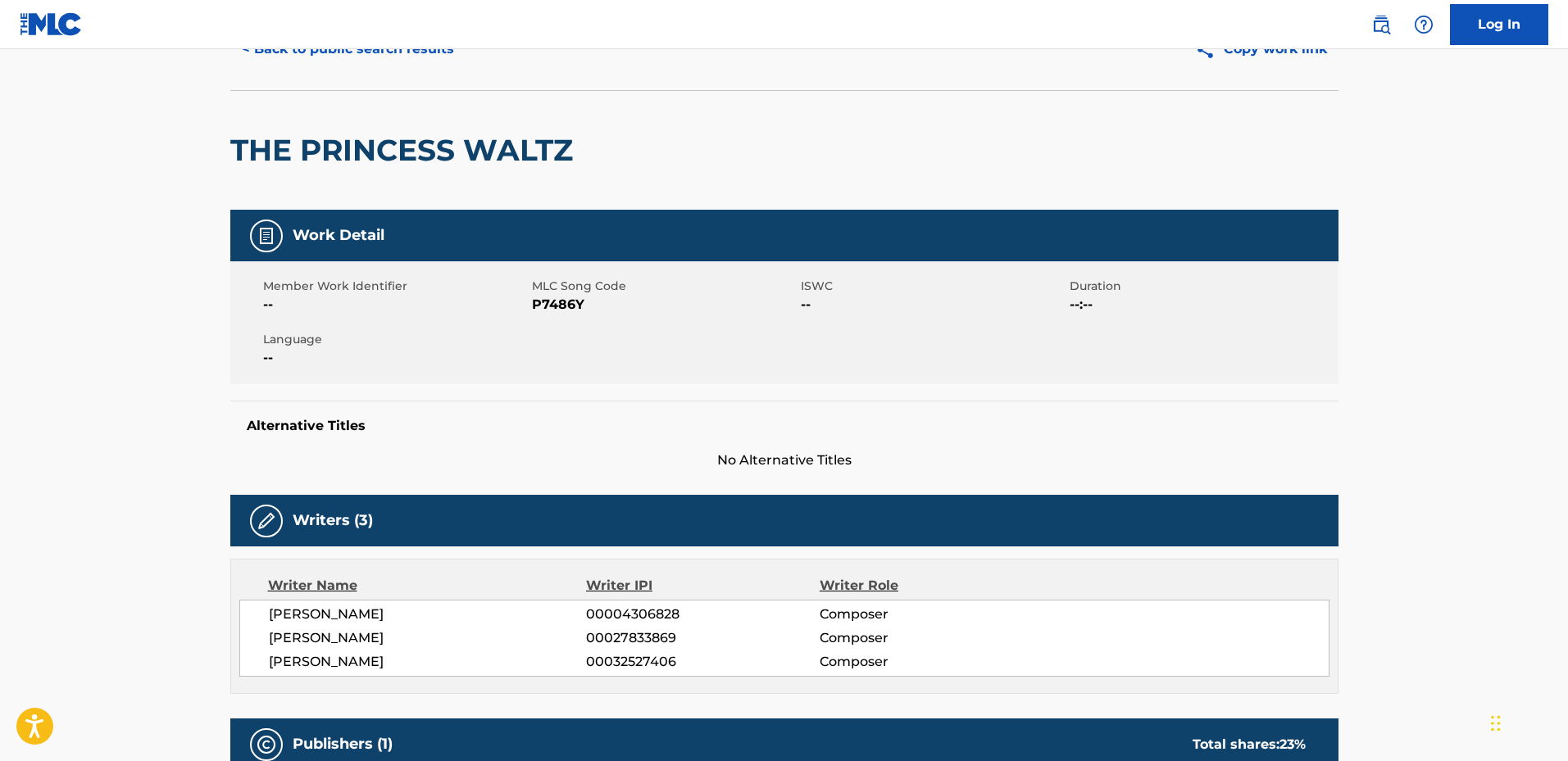
click at [568, 304] on span "P7486Y" at bounding box center [664, 305] width 265 height 20
copy span "P7486Y"
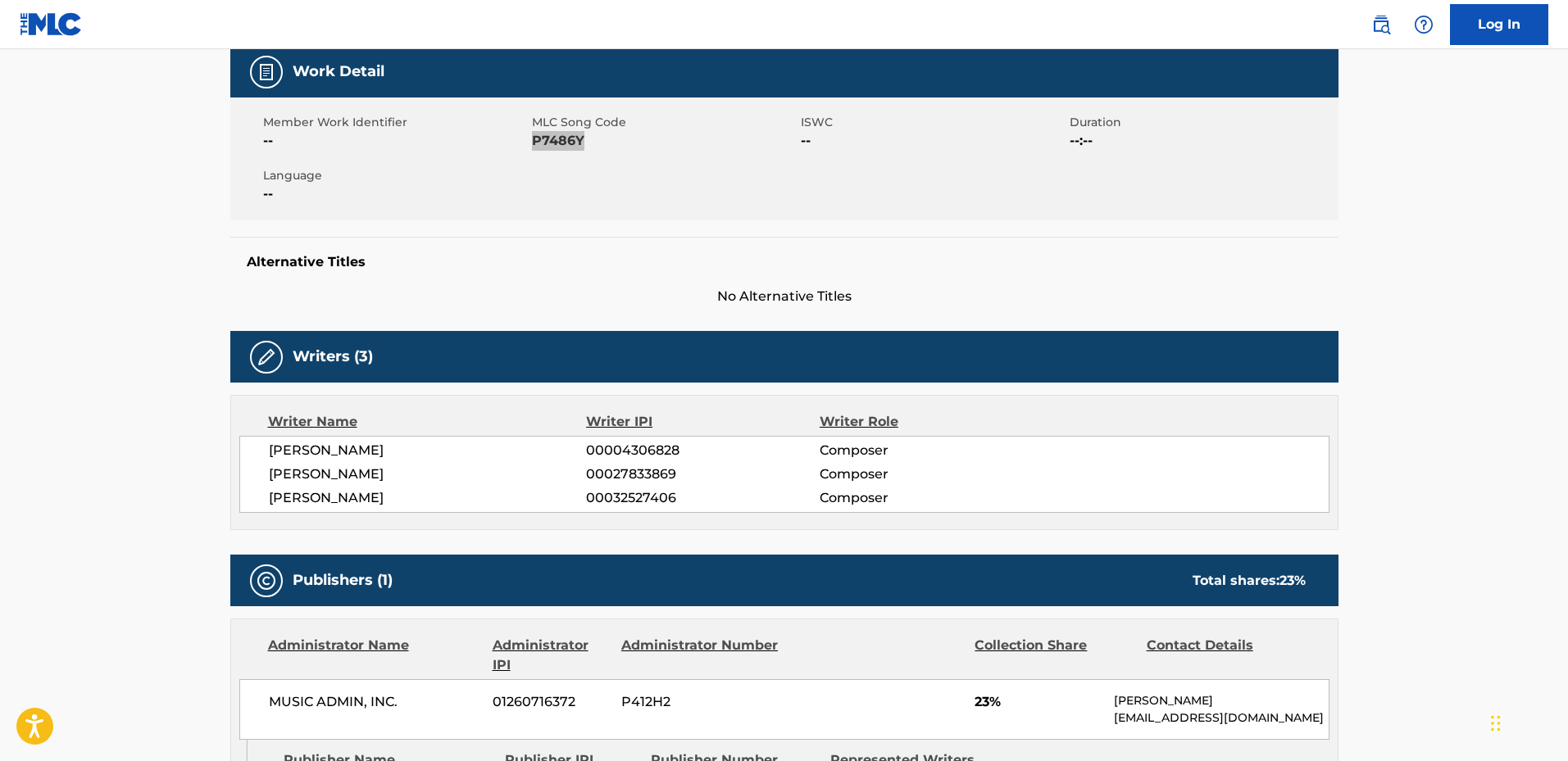
scroll to position [164, 0]
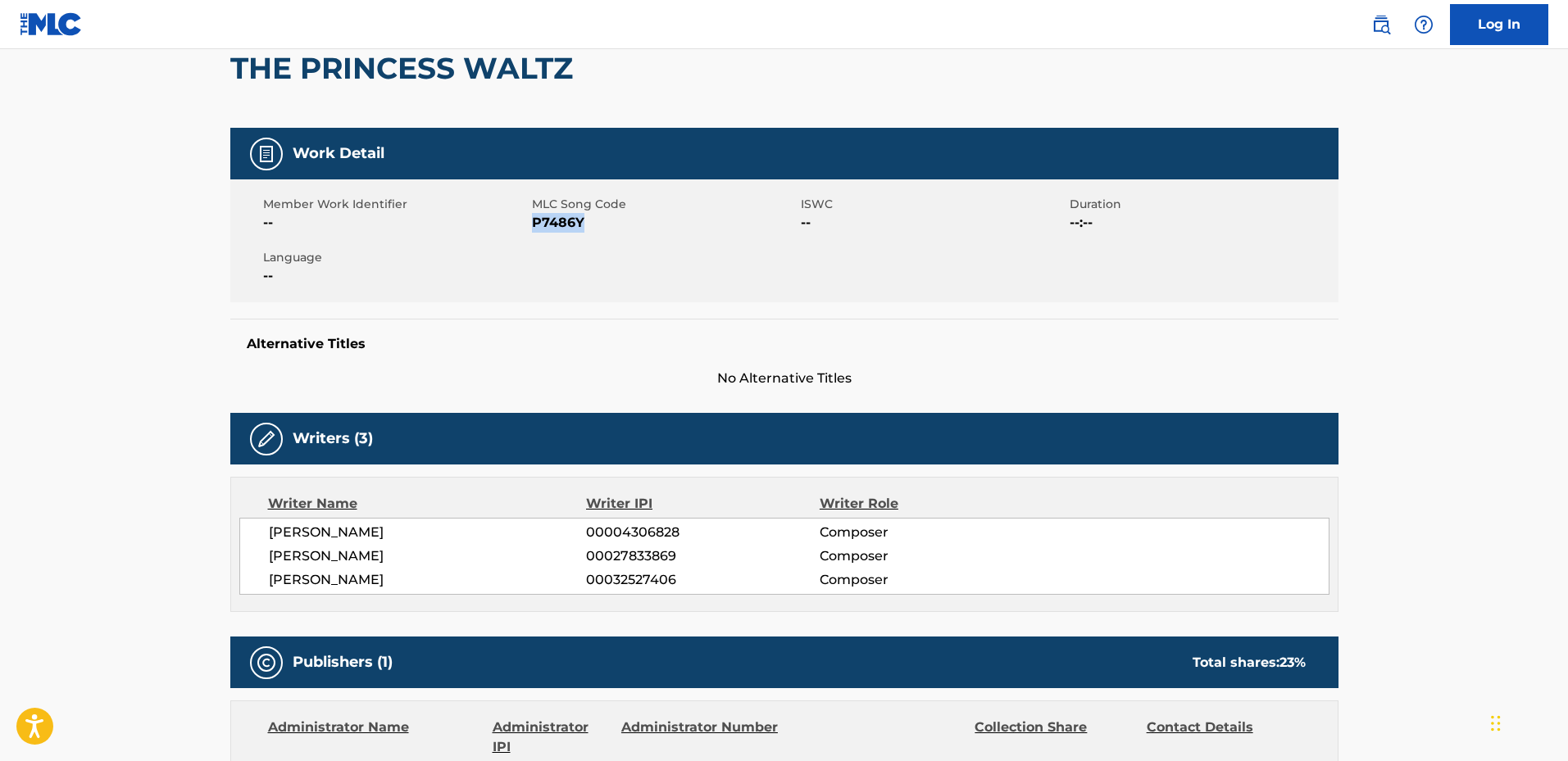
click at [549, 219] on span "P7486Y" at bounding box center [664, 223] width 265 height 20
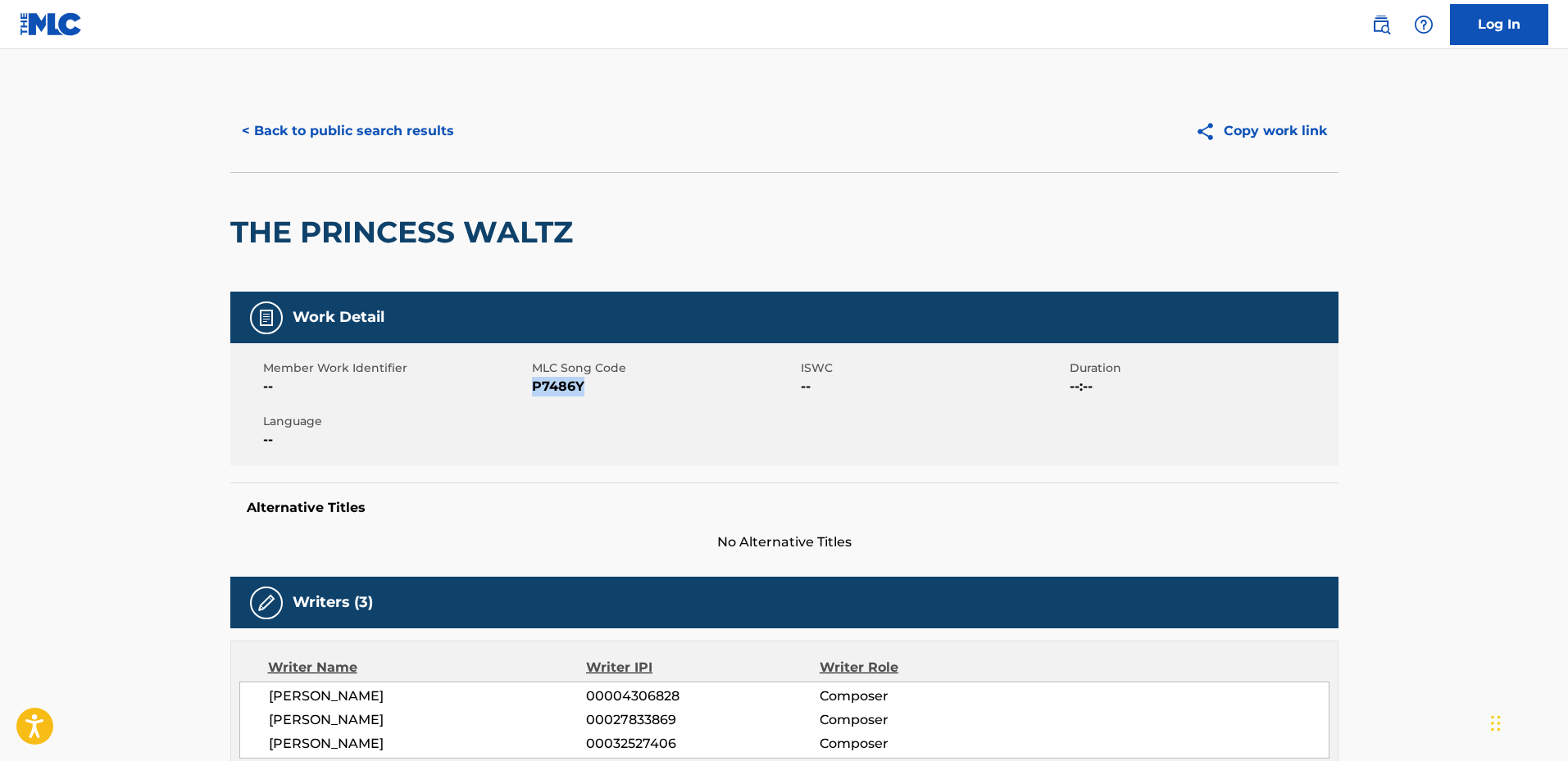
click at [351, 117] on button "< Back to public search results" at bounding box center [348, 132] width 235 height 41
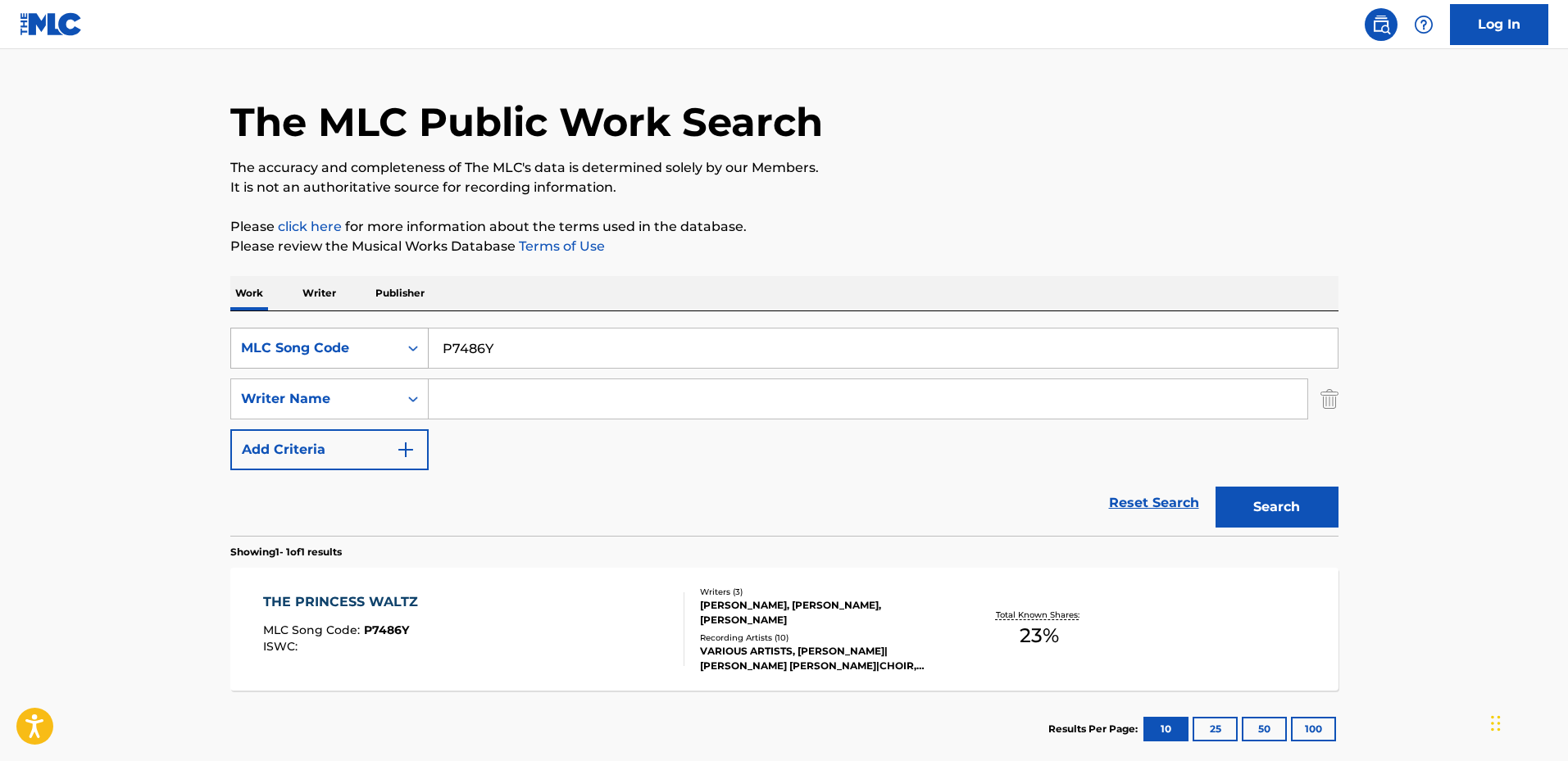
drag, startPoint x: 566, startPoint y: 335, endPoint x: 366, endPoint y: 329, distance: 200.1
click at [366, 329] on div "SearchWithCriteria00e344eb-b3a3-43d3-a6ad-711b1e1d3068 MLC Song Code P7486Y" at bounding box center [784, 348] width 1108 height 41
paste input "W85456"
type input "W85456"
click at [1216, 486] on button "Search" at bounding box center [1277, 507] width 123 height 41
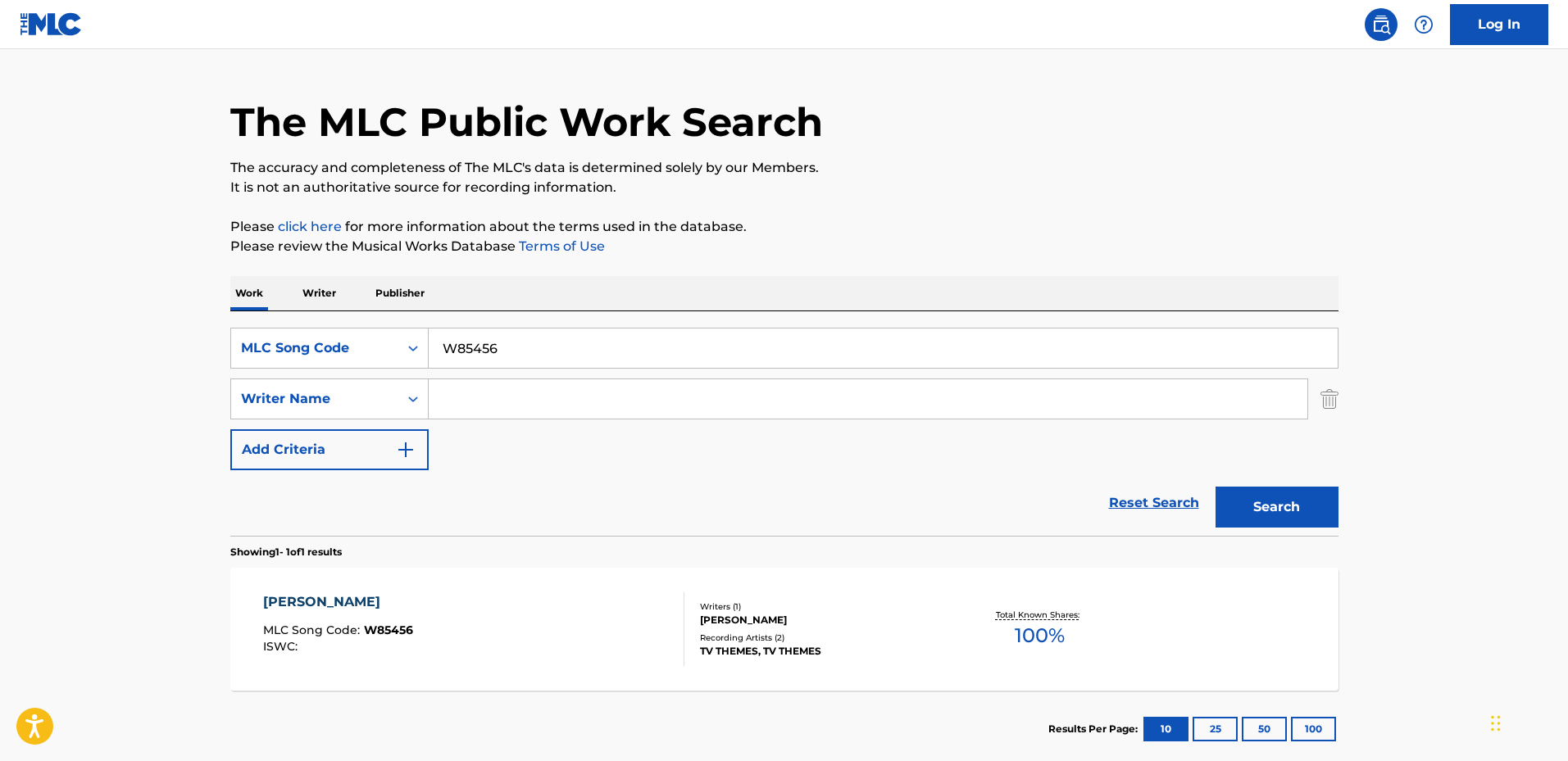
scroll to position [131, 0]
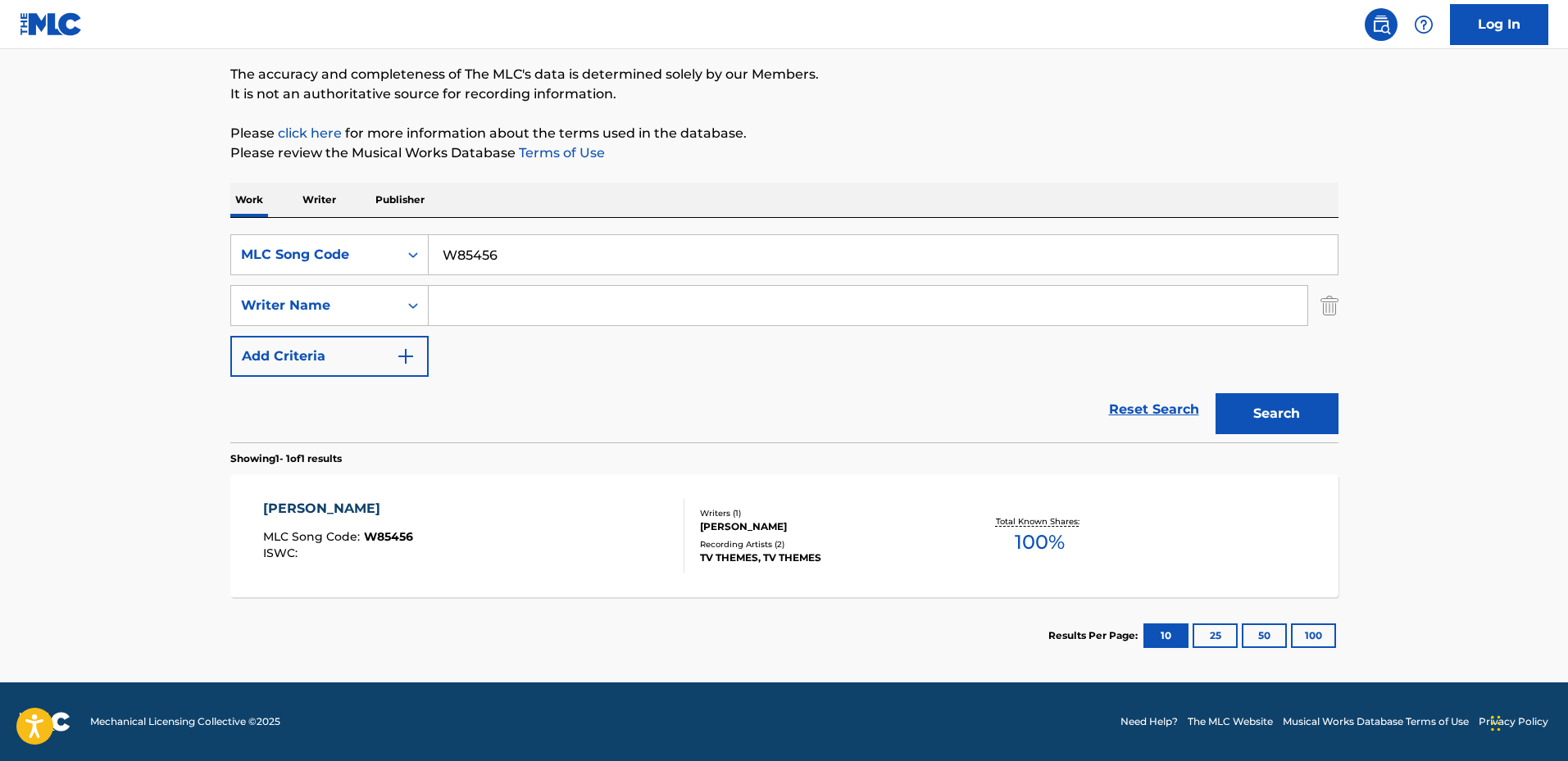
click at [535, 564] on div "[PERSON_NAME] MLC Song Code : W85456 ISWC :" at bounding box center [473, 535] width 421 height 74
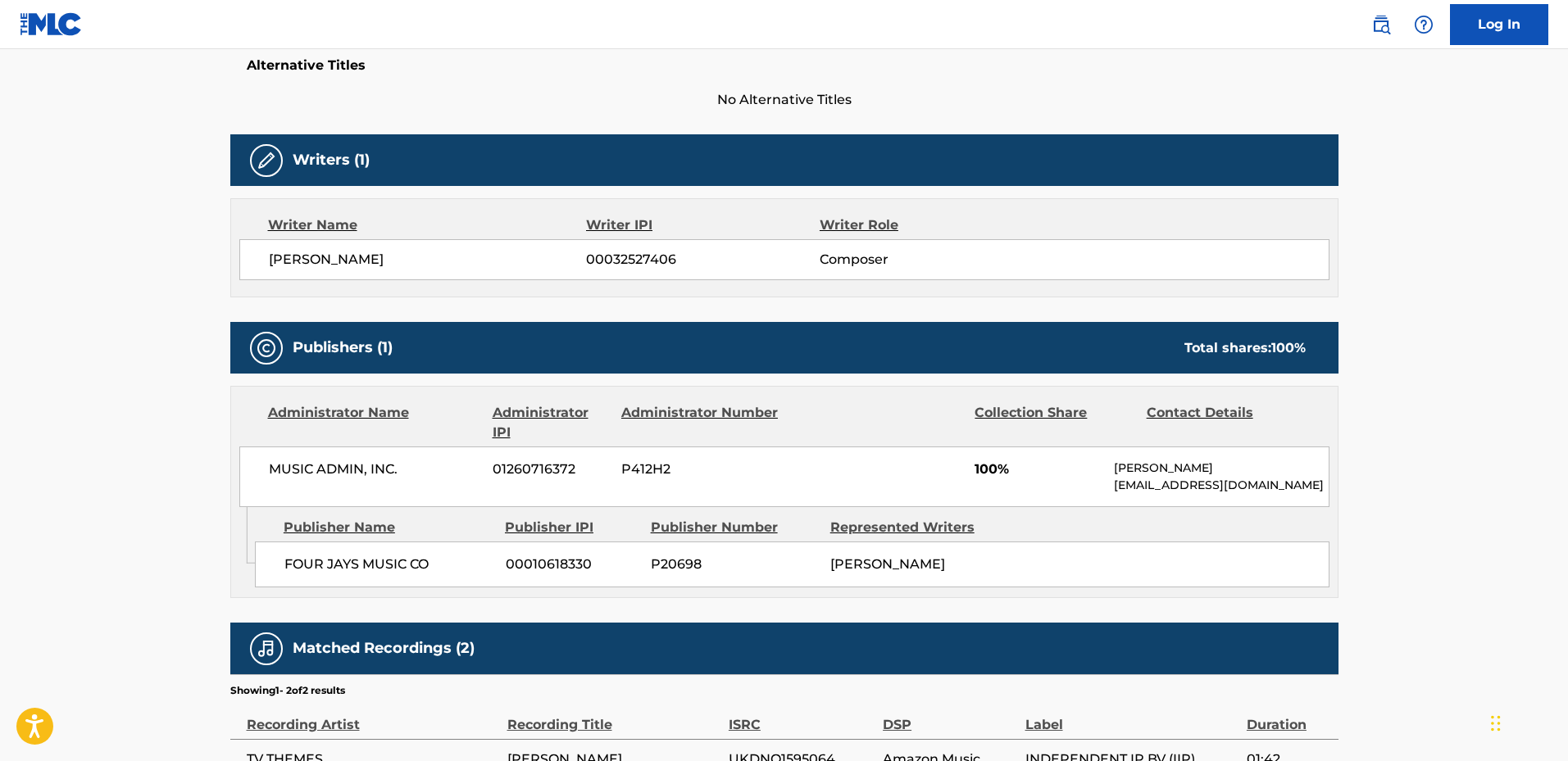
scroll to position [606, 0]
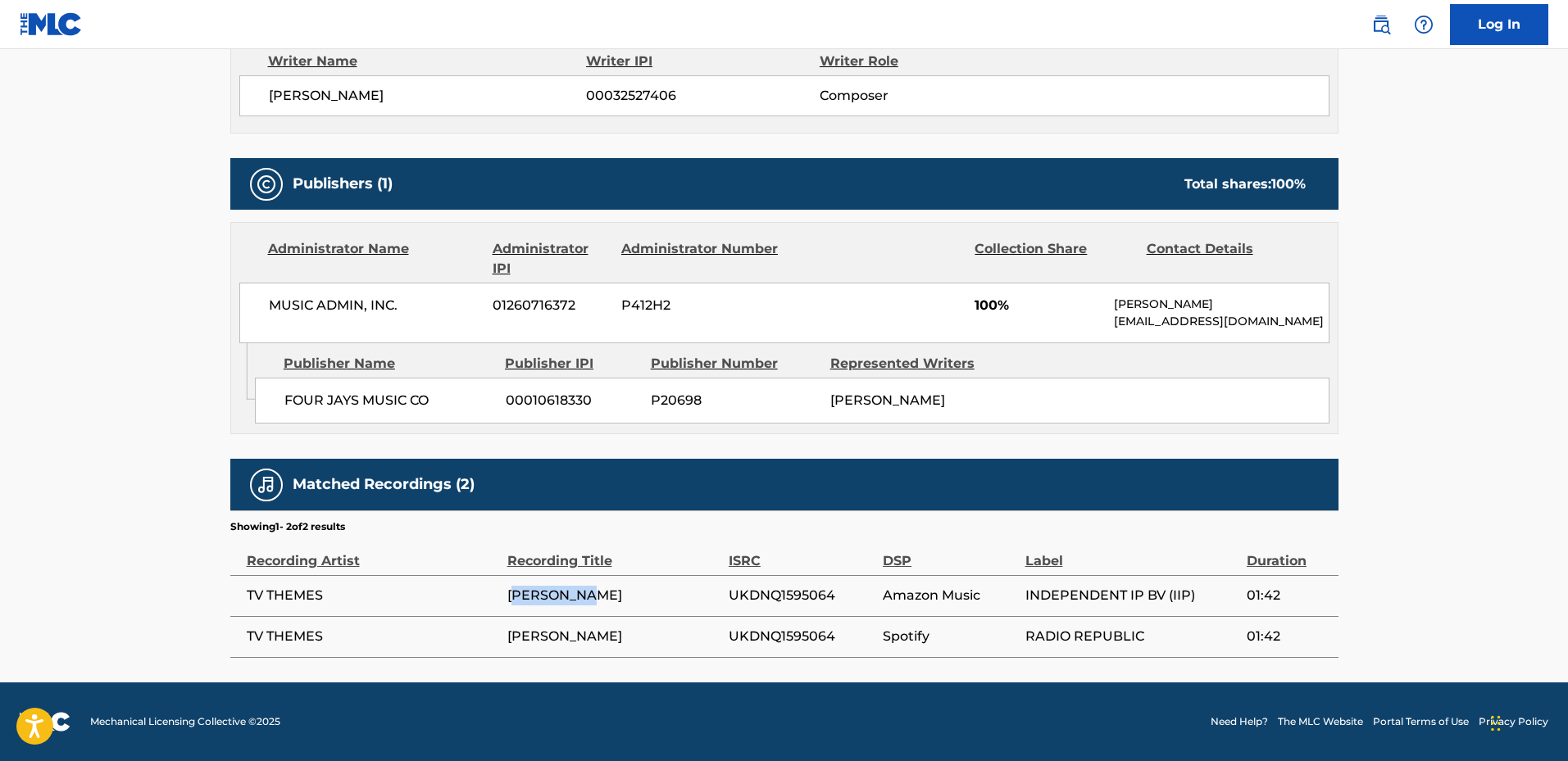
drag, startPoint x: 520, startPoint y: 598, endPoint x: 613, endPoint y: 606, distance: 93.3
click at [613, 606] on td "[PERSON_NAME]" at bounding box center [617, 596] width 221 height 41
click at [491, 594] on span "TV THEMES" at bounding box center [372, 596] width 252 height 20
drag, startPoint x: 511, startPoint y: 593, endPoint x: 648, endPoint y: 595, distance: 137.0
click at [648, 595] on span "[PERSON_NAME]" at bounding box center [614, 596] width 213 height 20
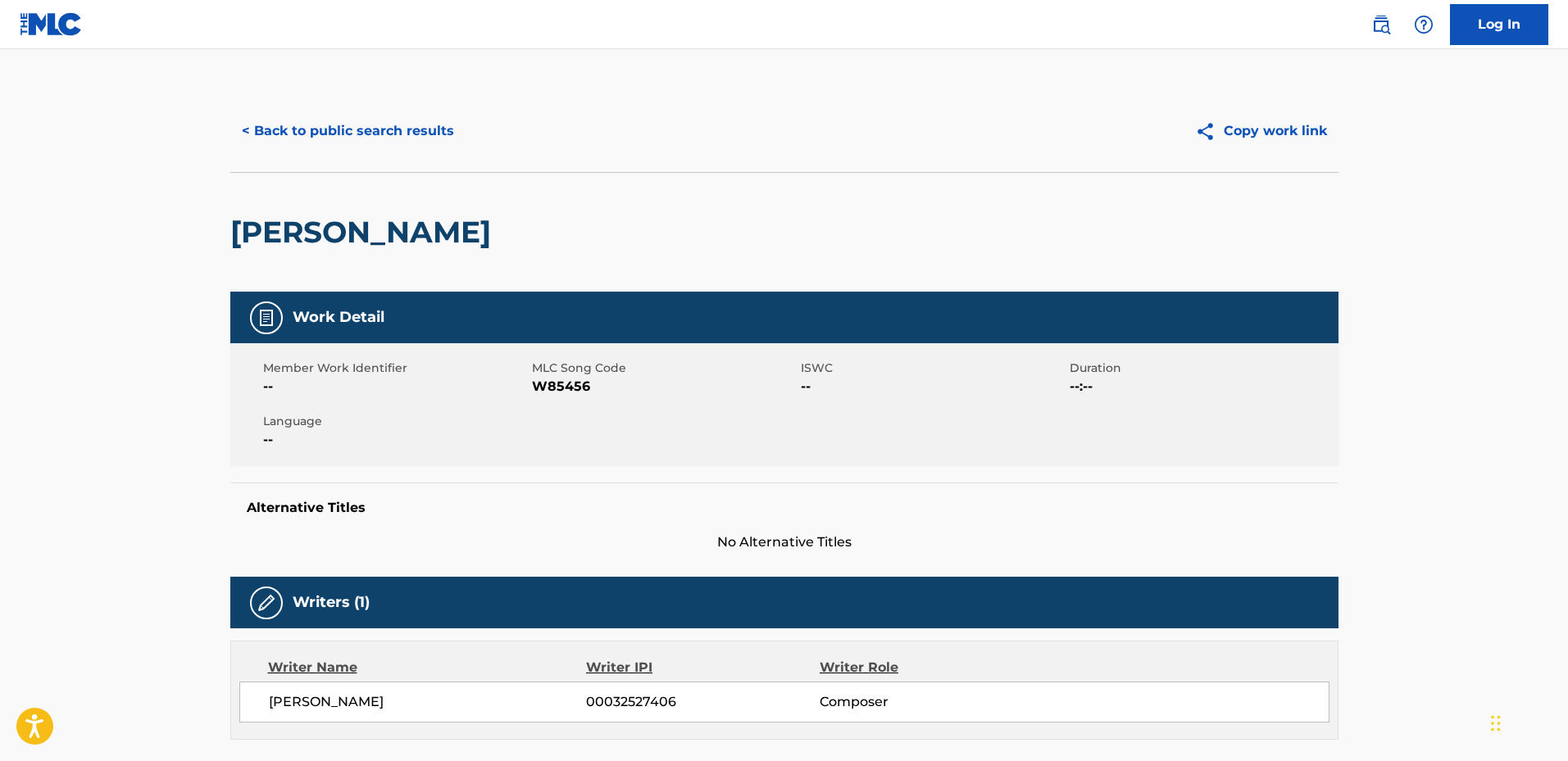
scroll to position [164, 0]
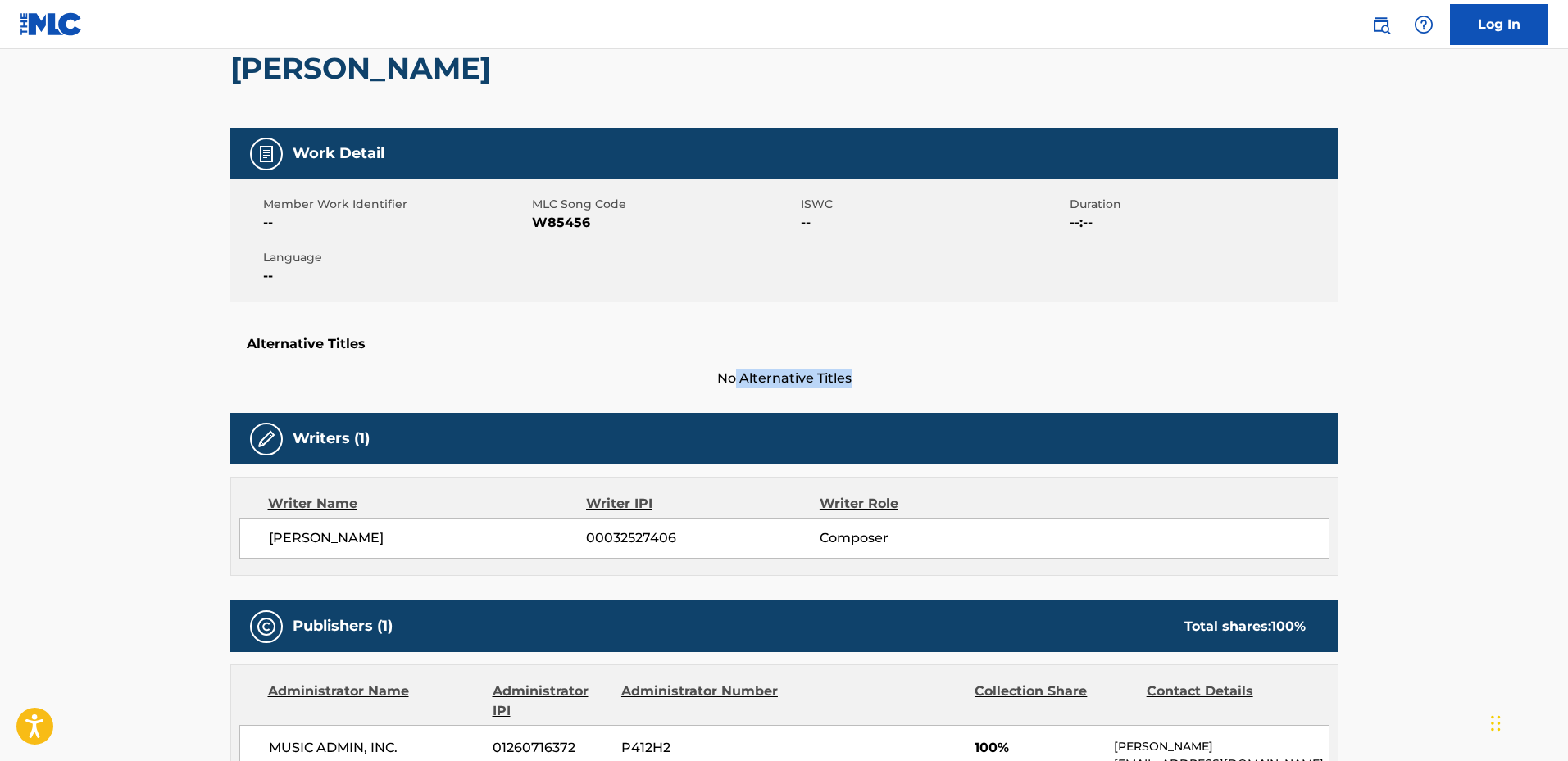
drag, startPoint x: 732, startPoint y: 364, endPoint x: 951, endPoint y: 385, distance: 220.0
click at [951, 385] on div "Alternative Titles No Alternative Titles" at bounding box center [784, 353] width 1108 height 69
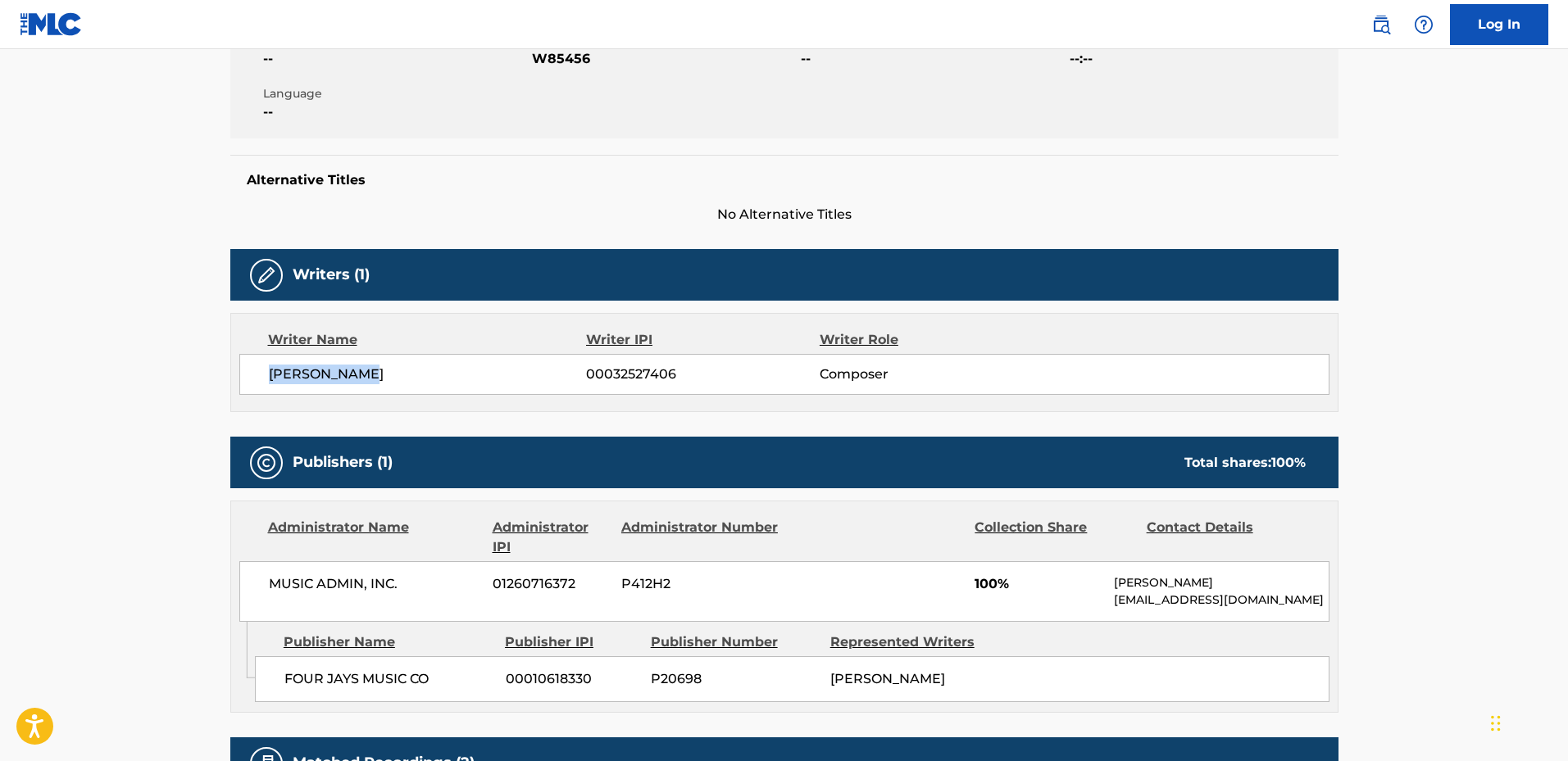
drag, startPoint x: 265, startPoint y: 371, endPoint x: 642, endPoint y: 378, distance: 377.1
click at [578, 378] on div "[PERSON_NAME] 00032527406 Composer" at bounding box center [784, 375] width 1091 height 41
click at [664, 376] on span "00032527406" at bounding box center [702, 375] width 233 height 20
click at [664, 376] on span "00032527406" at bounding box center [702, 375] width 233 height 20
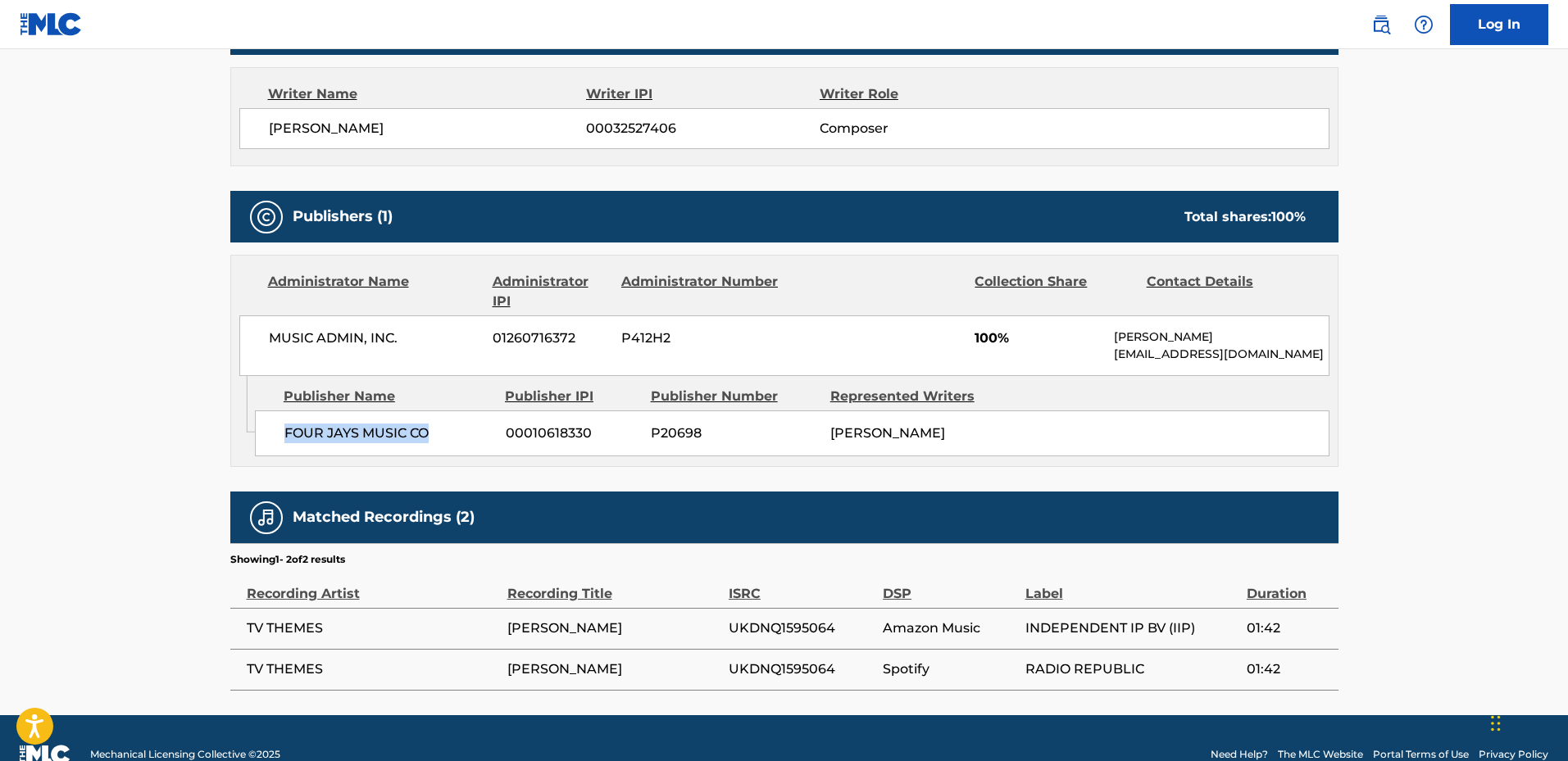
drag, startPoint x: 274, startPoint y: 421, endPoint x: 509, endPoint y: 438, distance: 235.6
click at [482, 436] on div "FOUR JAYS MUSIC CO 00010618330 P20698 [PERSON_NAME]" at bounding box center [792, 433] width 1075 height 45
drag, startPoint x: 783, startPoint y: 439, endPoint x: 831, endPoint y: 438, distance: 48.0
click at [813, 439] on span "P20698" at bounding box center [735, 433] width 167 height 20
click at [662, 429] on span "P20698" at bounding box center [735, 433] width 167 height 20
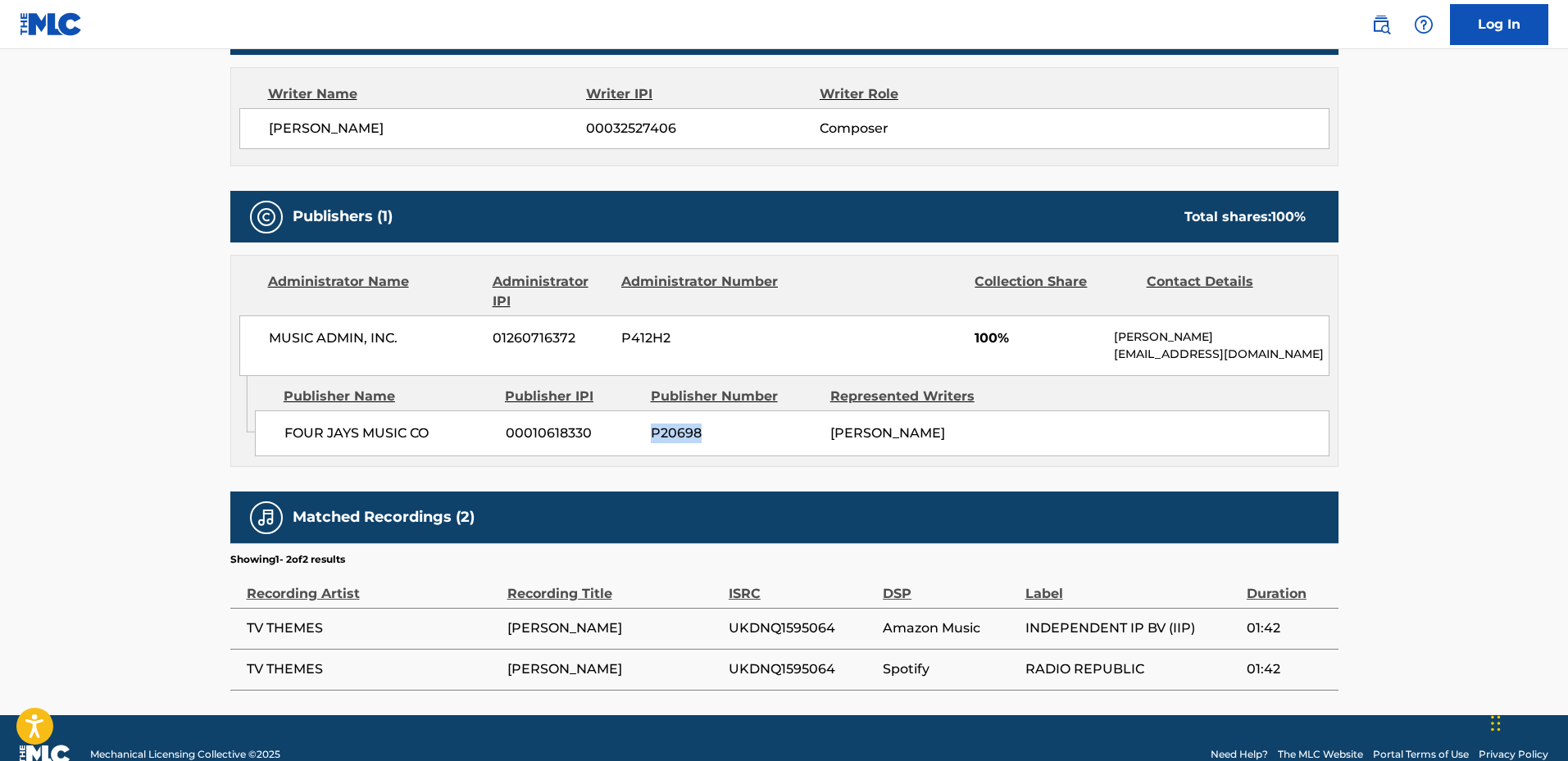
click at [662, 429] on span "P20698" at bounding box center [735, 433] width 167 height 20
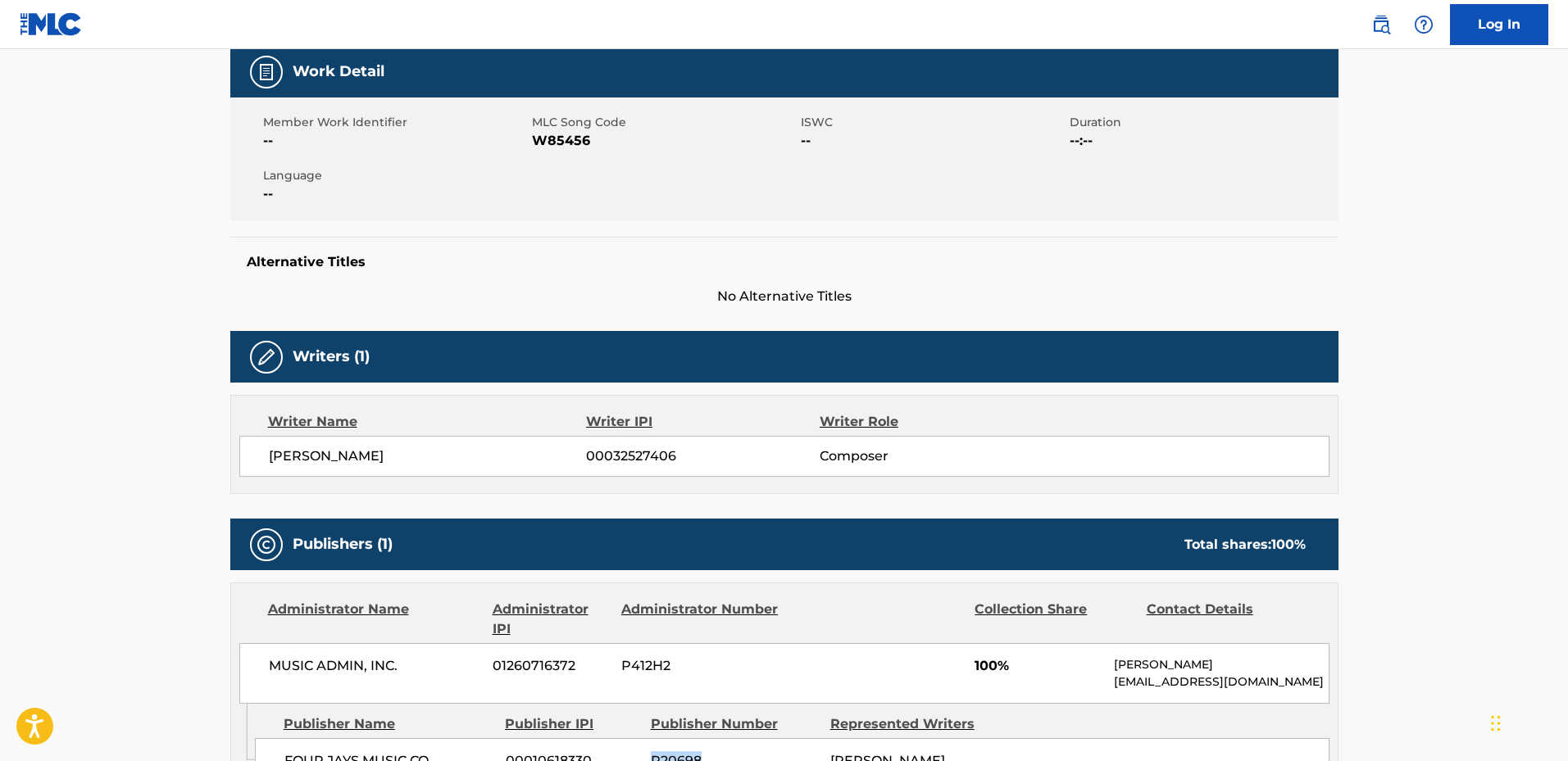
scroll to position [0, 0]
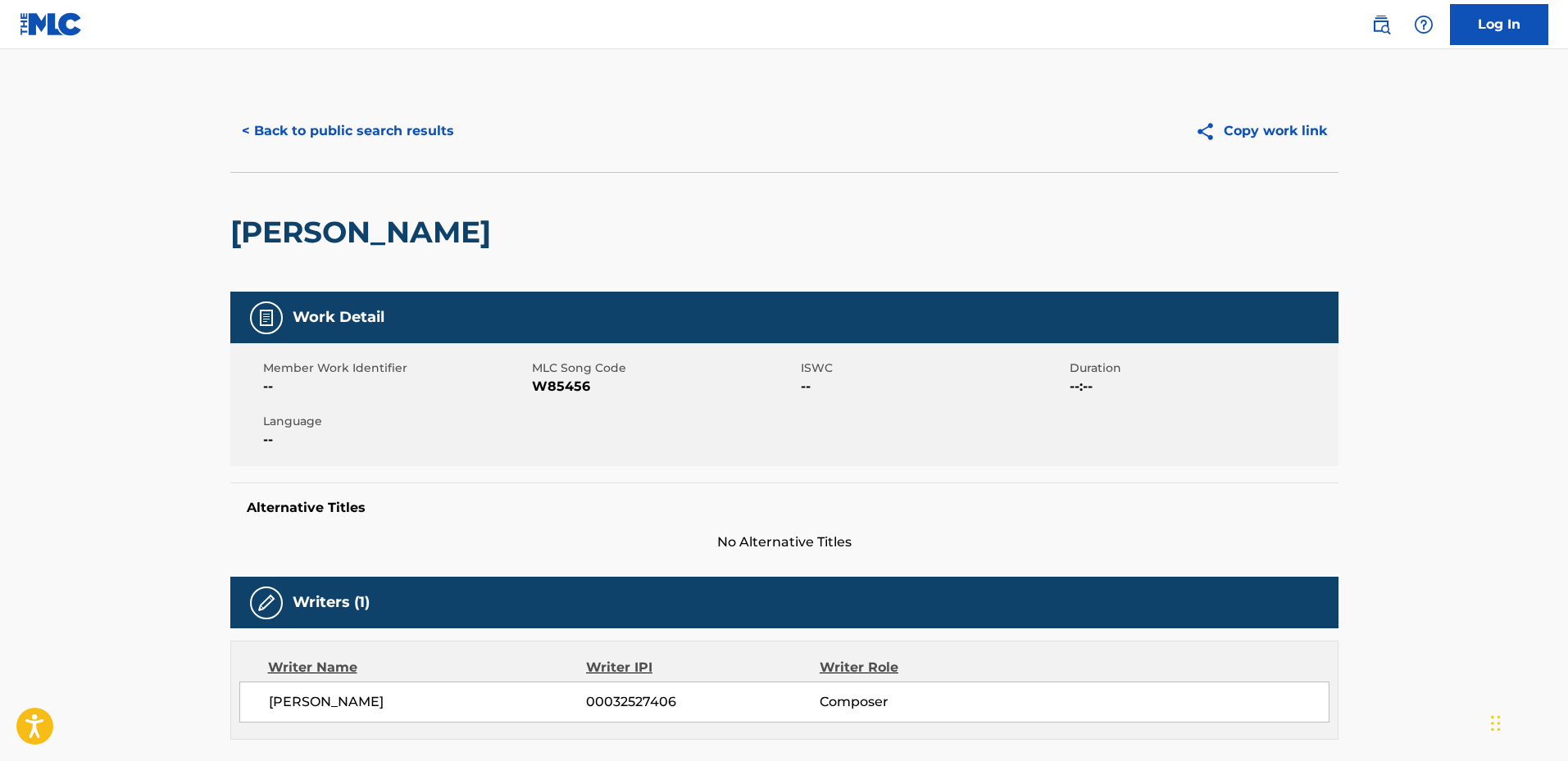
click at [345, 112] on div "< Back to public search results Copy work link" at bounding box center [784, 131] width 1108 height 82
click at [334, 132] on button "< Back to public search results" at bounding box center [348, 132] width 235 height 41
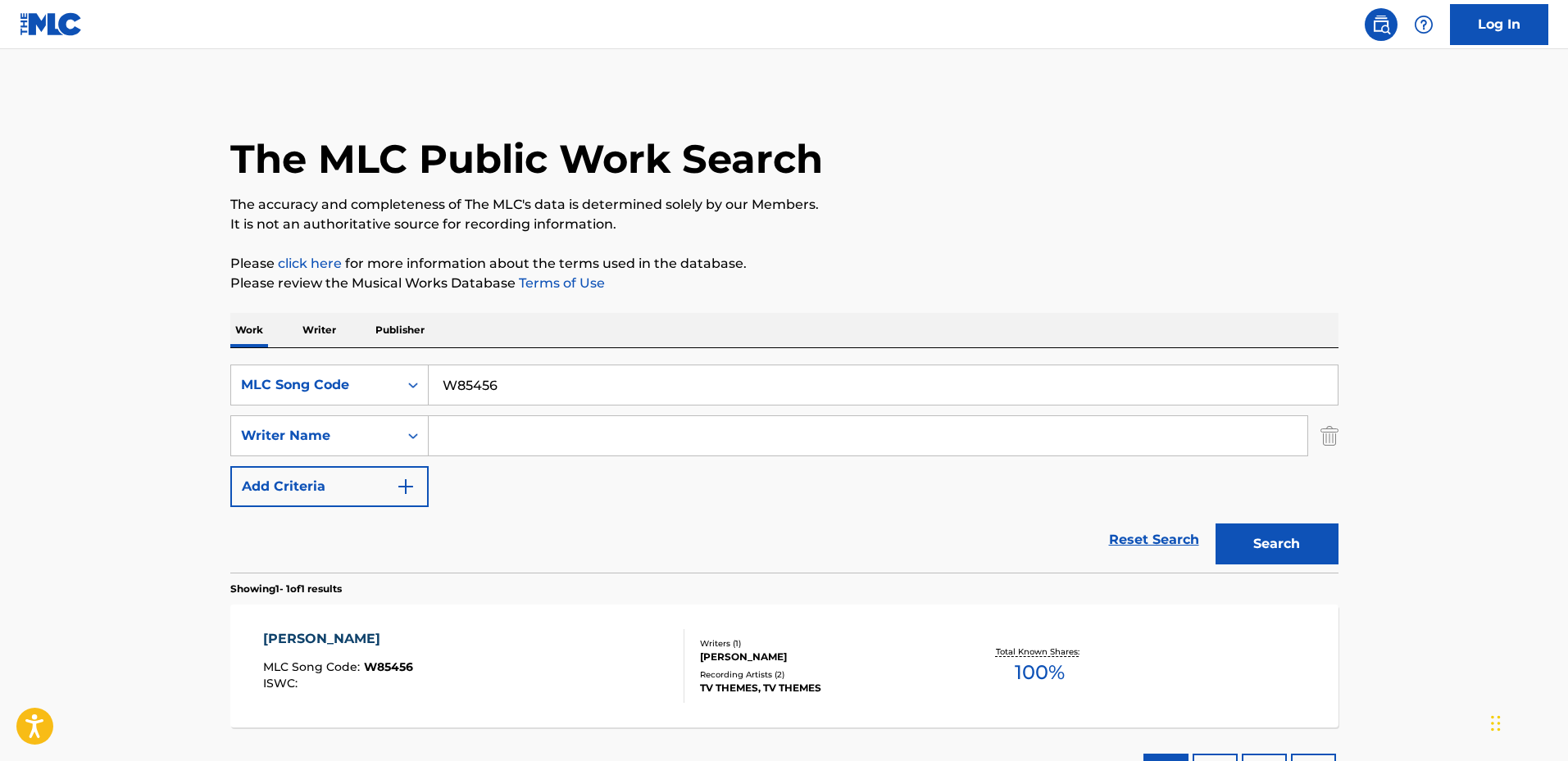
scroll to position [37, 0]
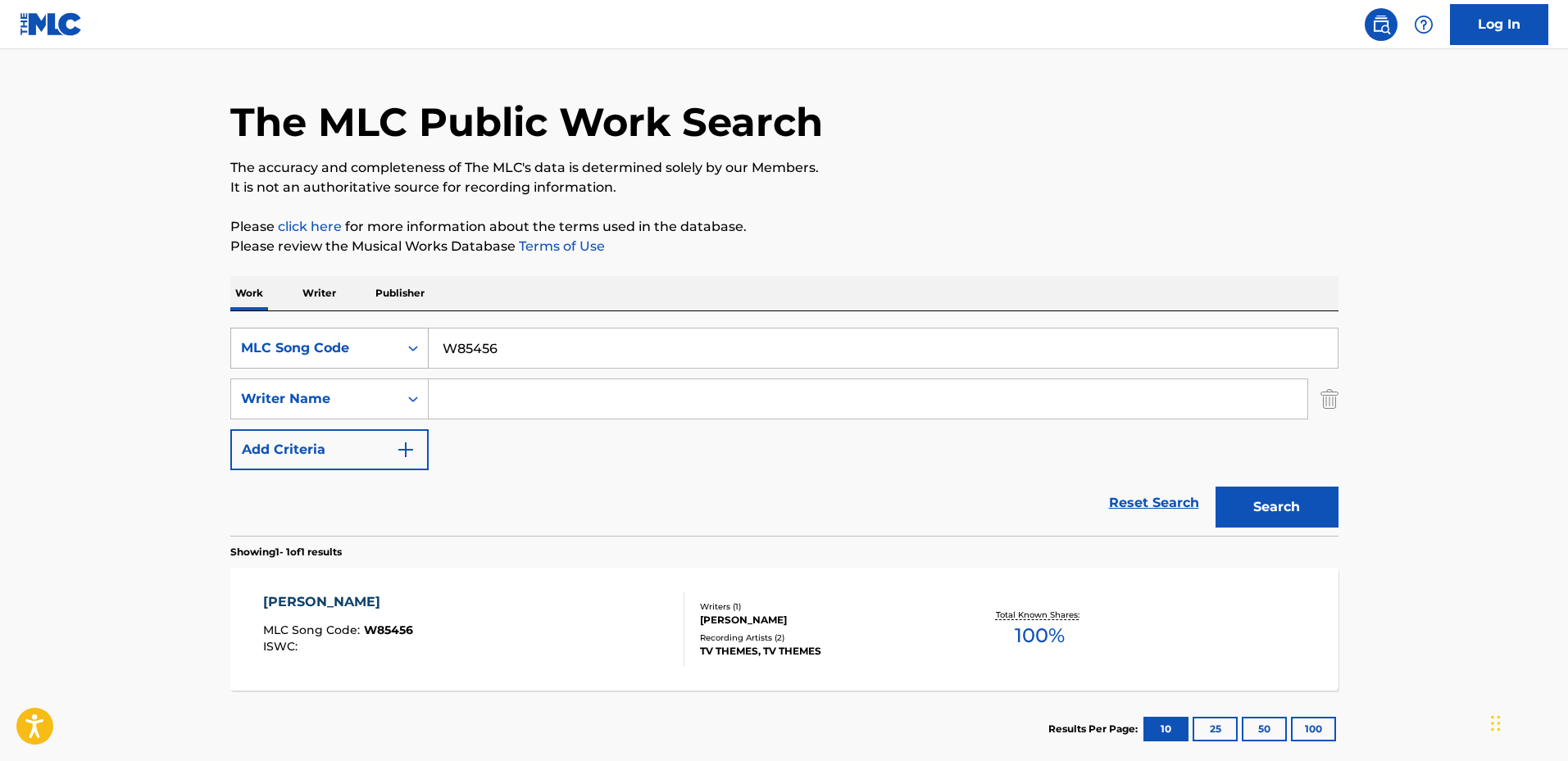
drag, startPoint x: 511, startPoint y: 346, endPoint x: 375, endPoint y: 350, distance: 136.1
click at [381, 349] on div "SearchWithCriteria00e344eb-b3a3-43d3-a6ad-711b1e1d3068 MLC Song Code W85456" at bounding box center [784, 348] width 1108 height 41
paste input "L22801"
type input "L22801"
click at [1216, 486] on button "Search" at bounding box center [1277, 507] width 123 height 41
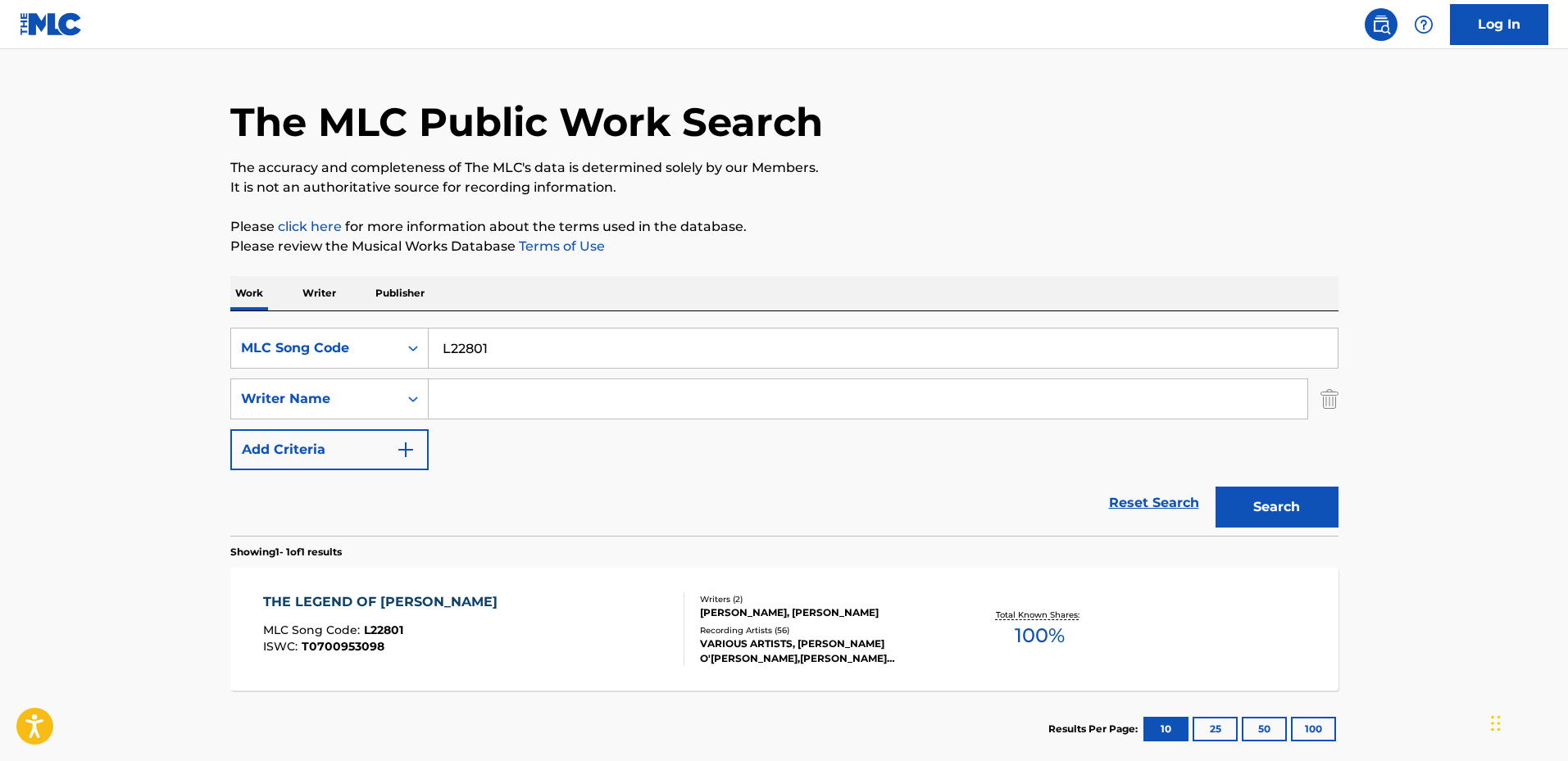
scroll to position [131, 0]
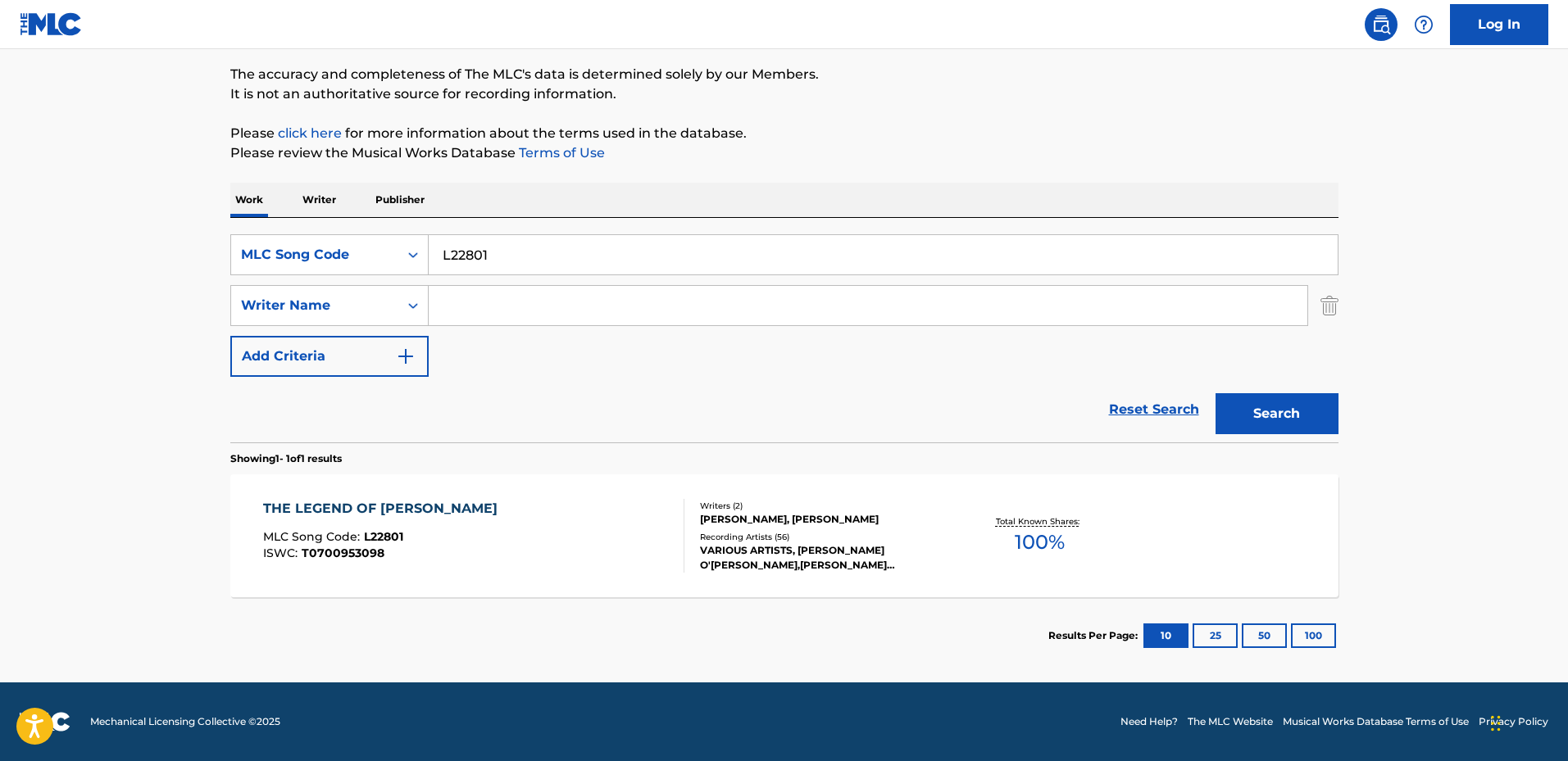
click at [523, 512] on div "THE LEGEND OF [PERSON_NAME] MLC Song Code : L22801 ISWC : T0700953098" at bounding box center [473, 535] width 421 height 74
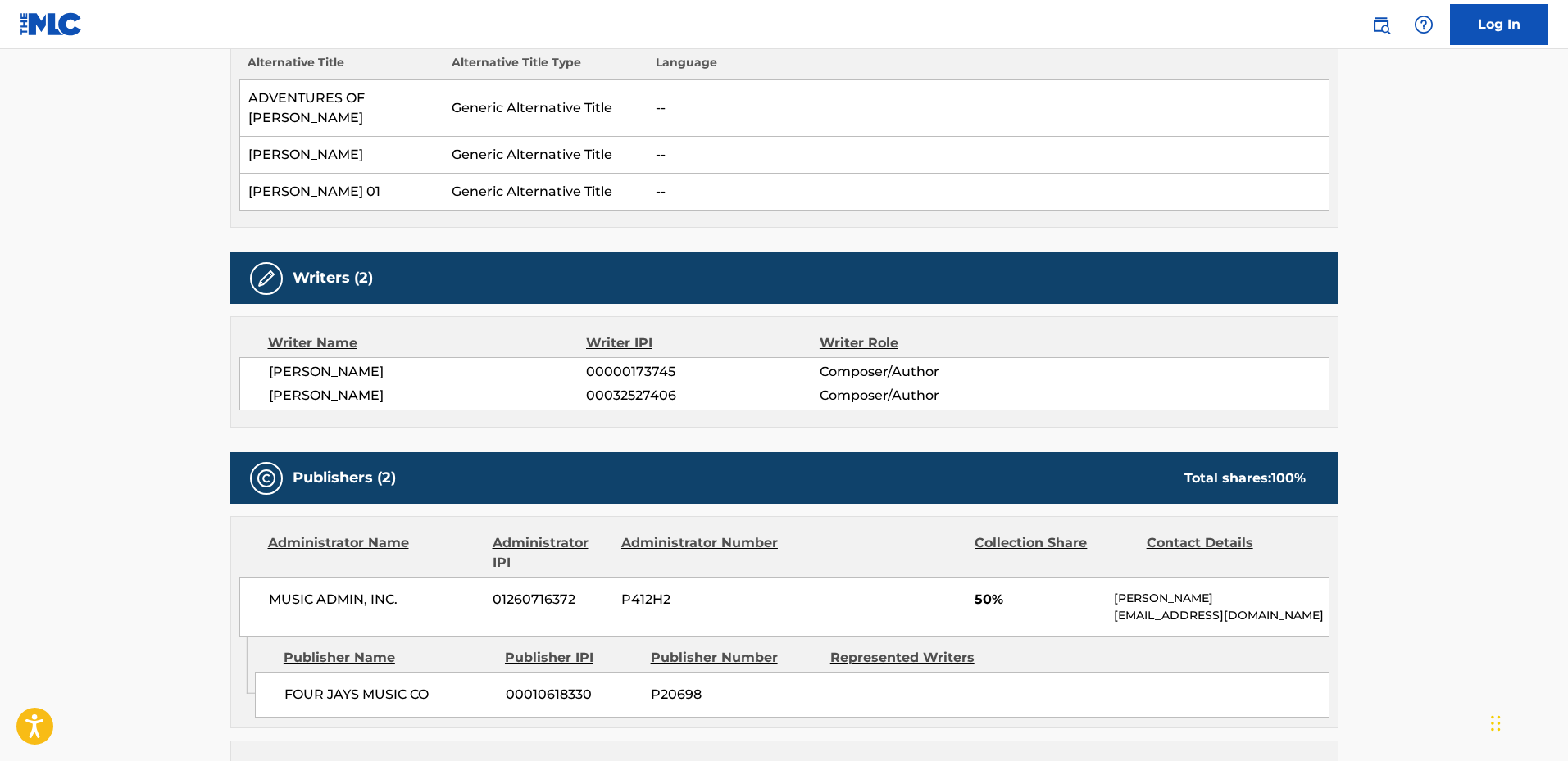
scroll to position [656, 0]
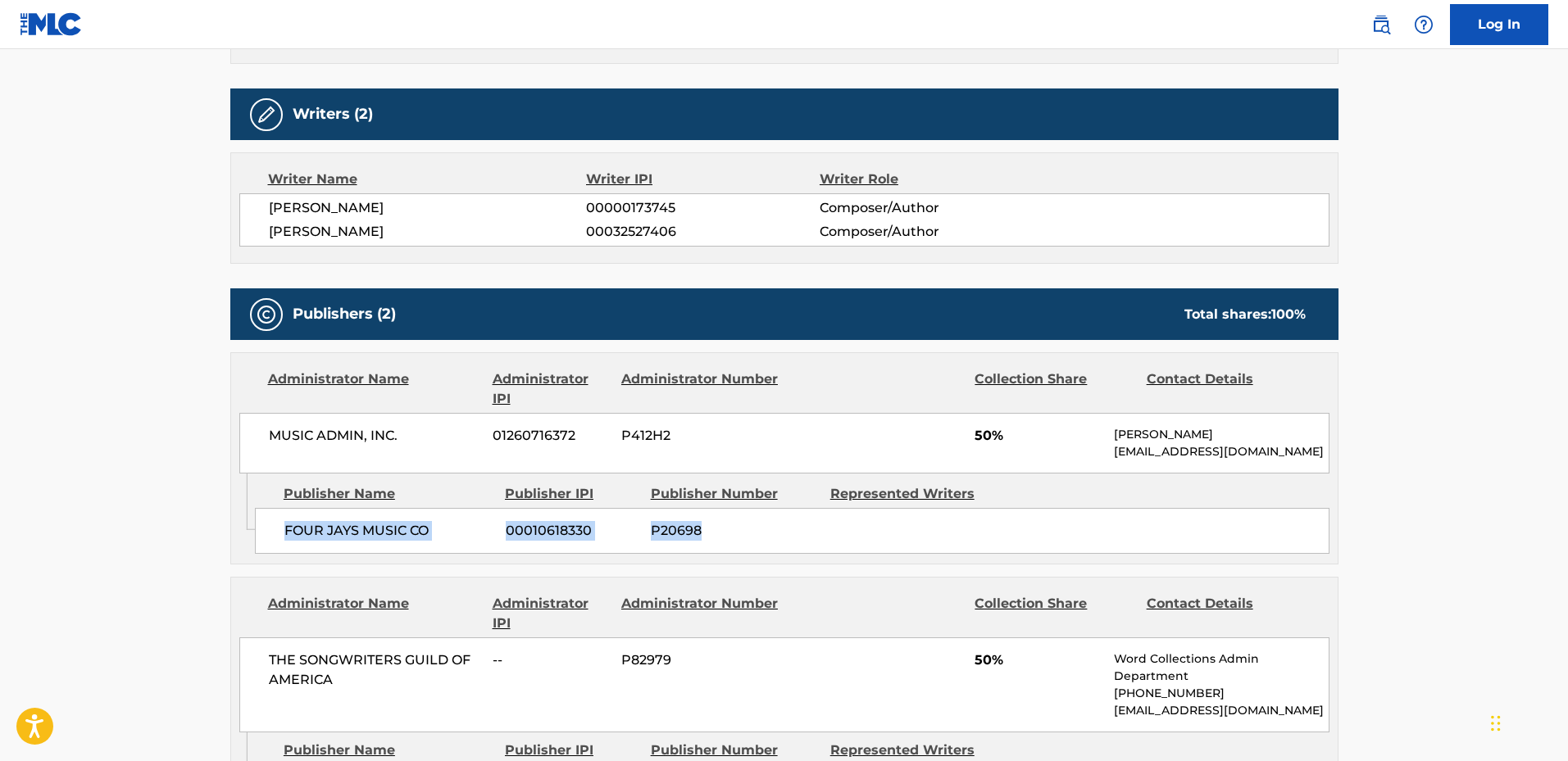
drag, startPoint x: 260, startPoint y: 518, endPoint x: 741, endPoint y: 531, distance: 481.2
click at [741, 531] on div "FOUR JAYS MUSIC CO 00010618330 P20698" at bounding box center [792, 530] width 1075 height 45
click at [813, 525] on span "P20698" at bounding box center [735, 531] width 167 height 20
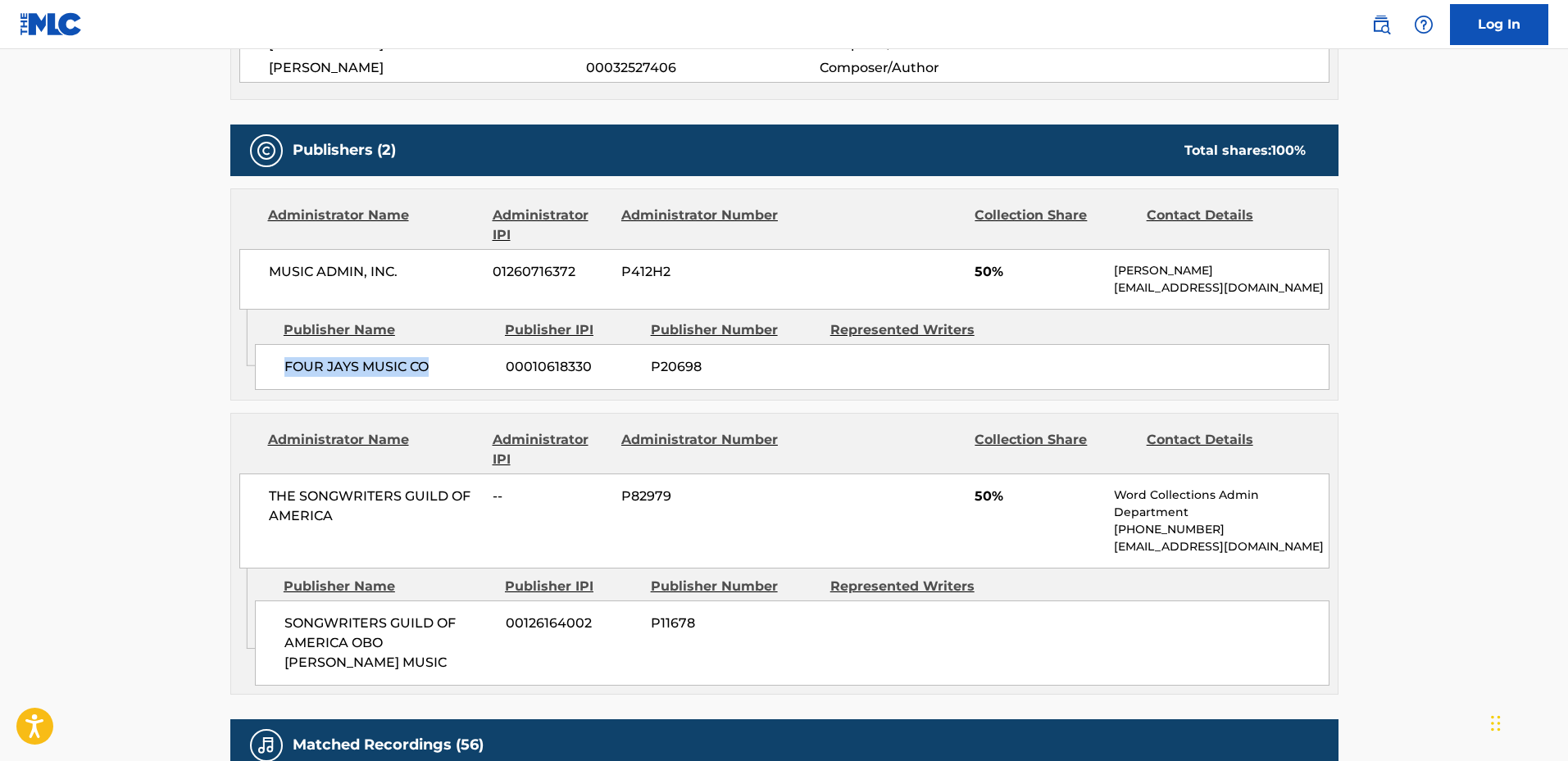
drag, startPoint x: 287, startPoint y: 365, endPoint x: 520, endPoint y: 370, distance: 233.1
click at [506, 368] on div "FOUR JAYS MUSIC CO 00010618330 P20698" at bounding box center [792, 366] width 1075 height 45
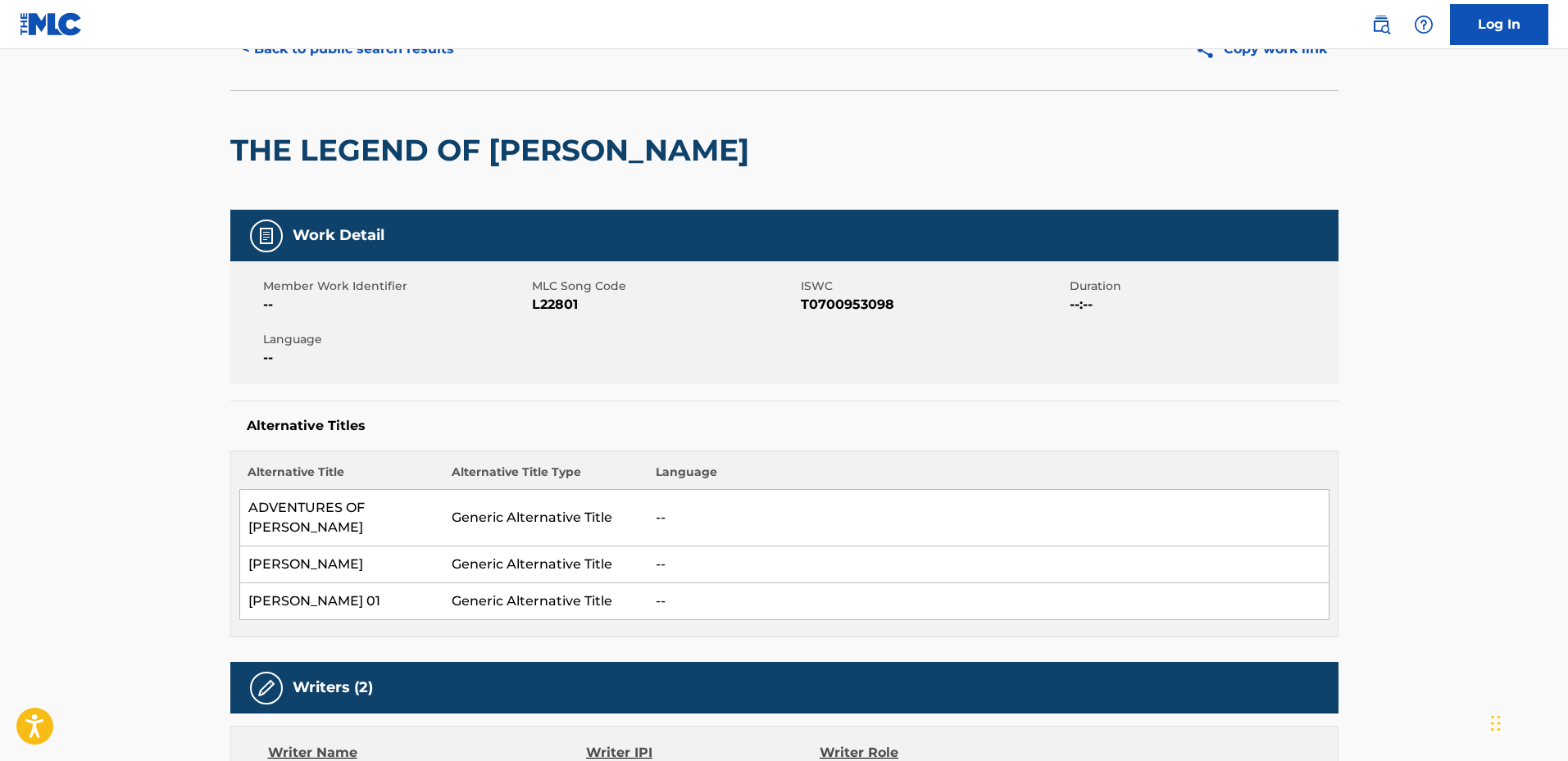
scroll to position [0, 0]
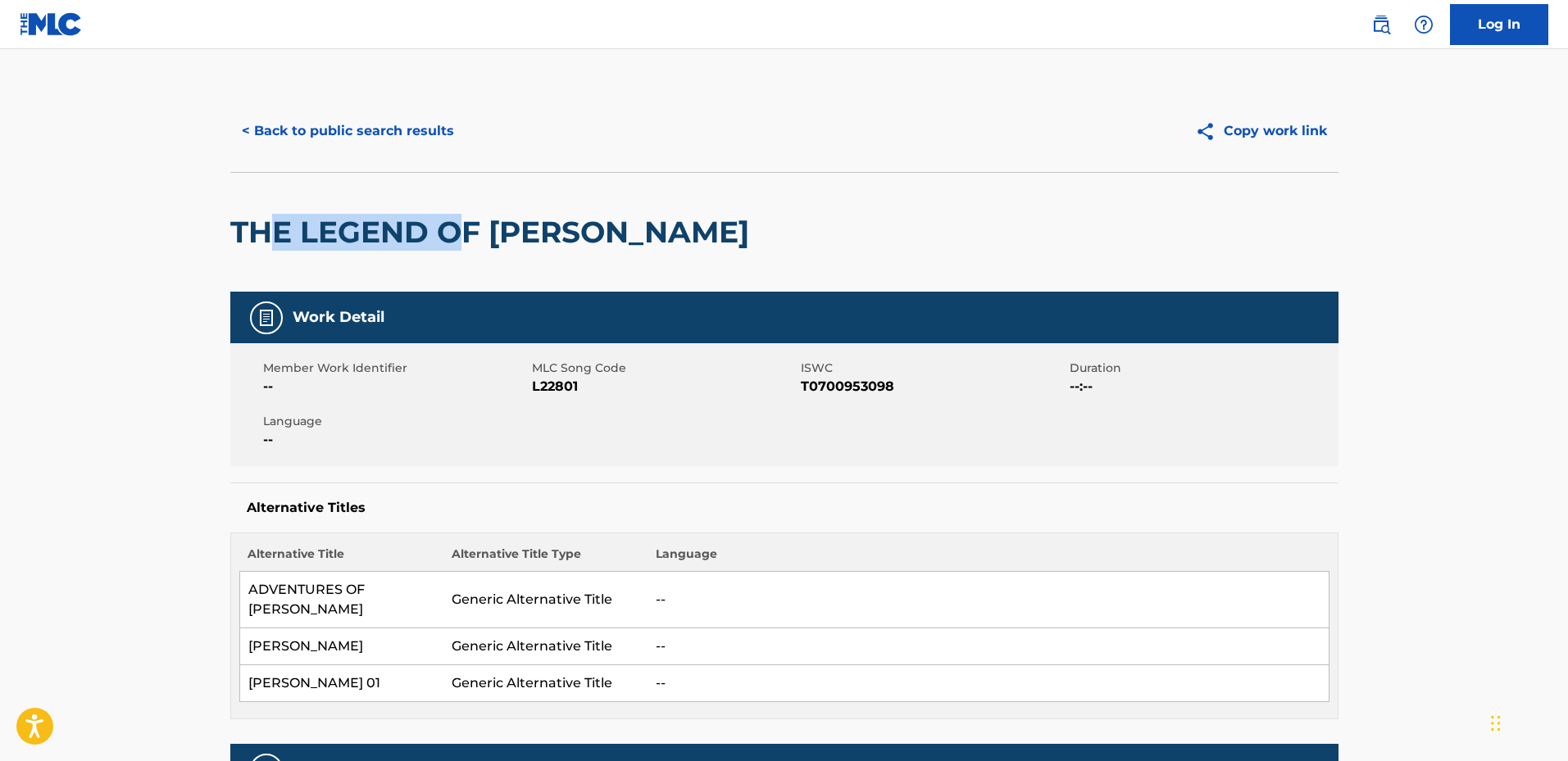
drag, startPoint x: 327, startPoint y: 232, endPoint x: 518, endPoint y: 236, distance: 191.0
click at [514, 236] on h2 "THE LEGEND OF [PERSON_NAME]" at bounding box center [493, 232] width 527 height 37
click at [612, 236] on h2 "THE LEGEND OF [PERSON_NAME]" at bounding box center [493, 232] width 527 height 37
click at [549, 395] on span "L22801" at bounding box center [664, 387] width 265 height 20
